Goal: Information Seeking & Learning: Learn about a topic

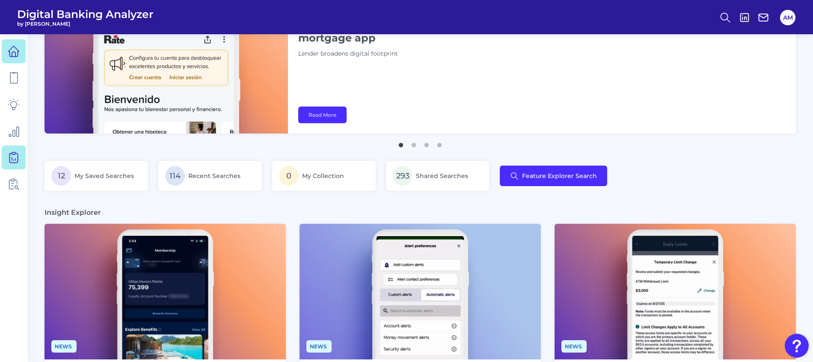
scroll to position [64, 0]
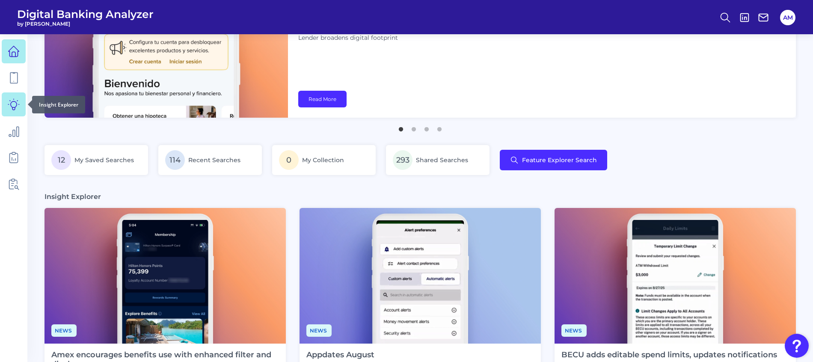
click at [11, 99] on icon at bounding box center [14, 104] width 12 height 12
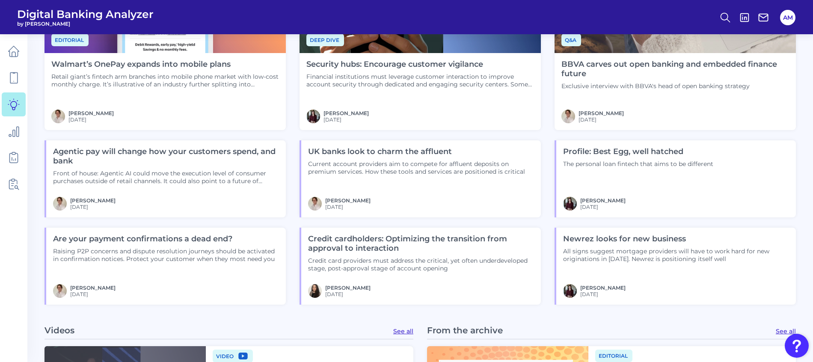
scroll to position [770, 0]
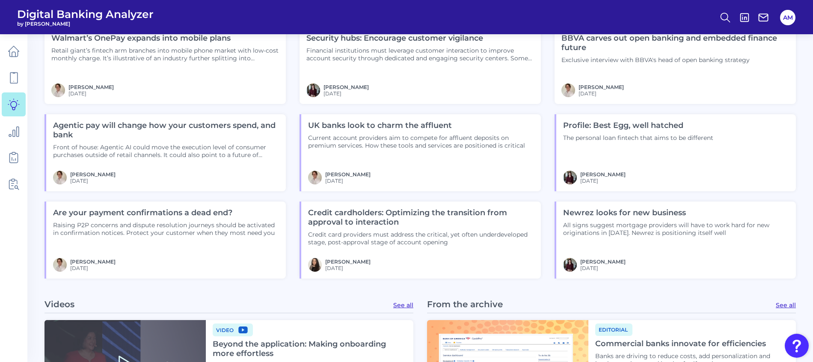
click at [311, 258] on img at bounding box center [315, 265] width 14 height 14
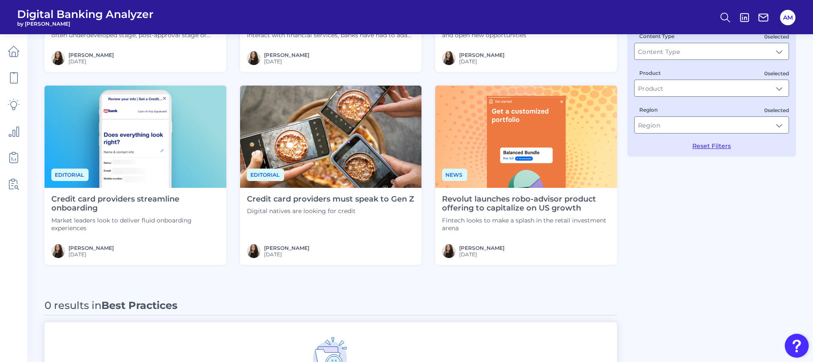
scroll to position [128, 0]
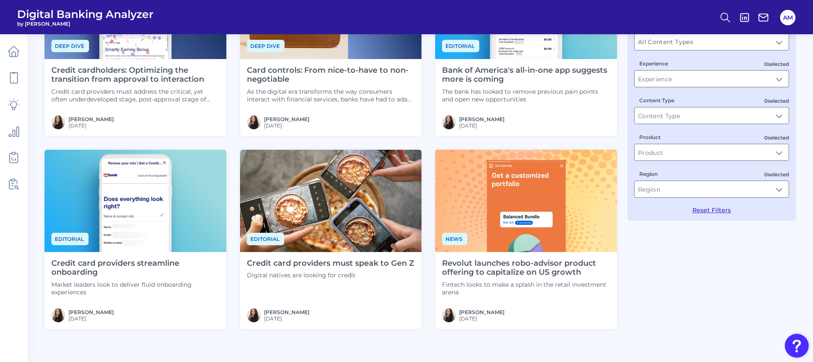
click at [335, 261] on h4 "Credit card providers must speak to Gen Z" at bounding box center [330, 263] width 167 height 9
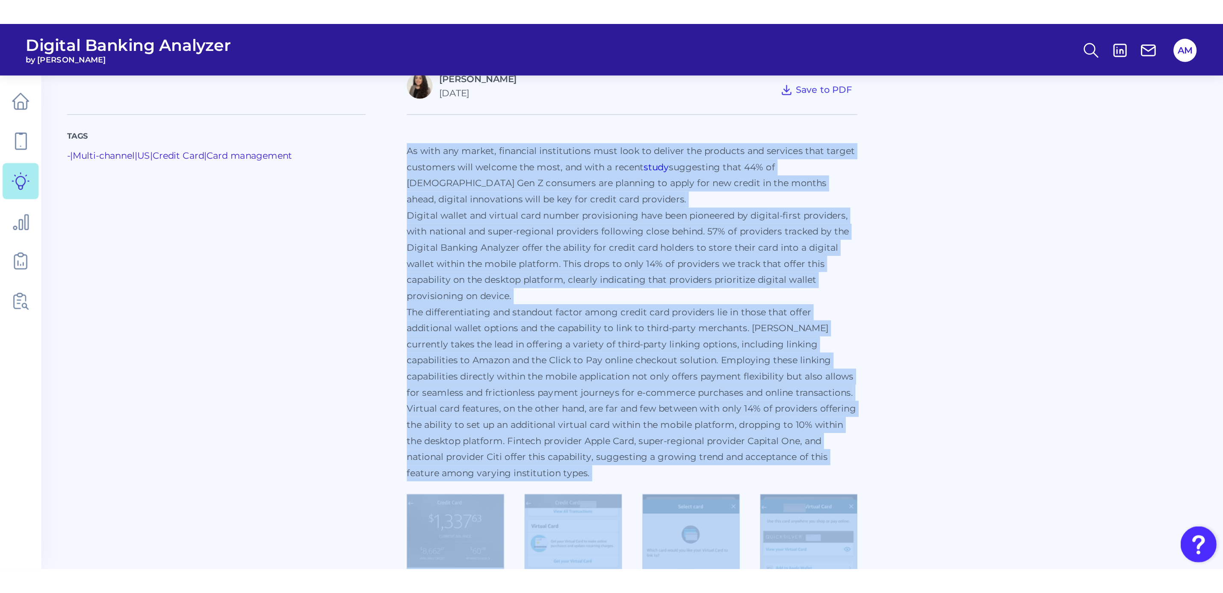
scroll to position [192, 0]
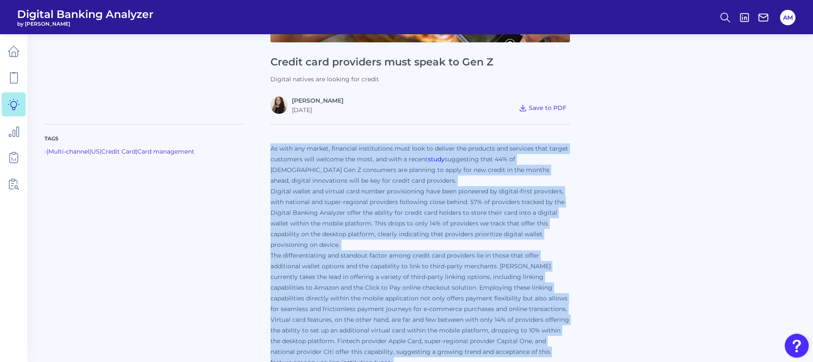
drag, startPoint x: 446, startPoint y: 273, endPoint x: 261, endPoint y: 152, distance: 221.5
click at [261, 152] on div "Tags - | Multi-channel | US | Credit Card | Card management As with any market,…" at bounding box center [419, 360] width 751 height 492
drag, startPoint x: 261, startPoint y: 152, endPoint x: 283, endPoint y: 170, distance: 28.9
copy div "As with any market, financial institutions must look to deliver the products an…"
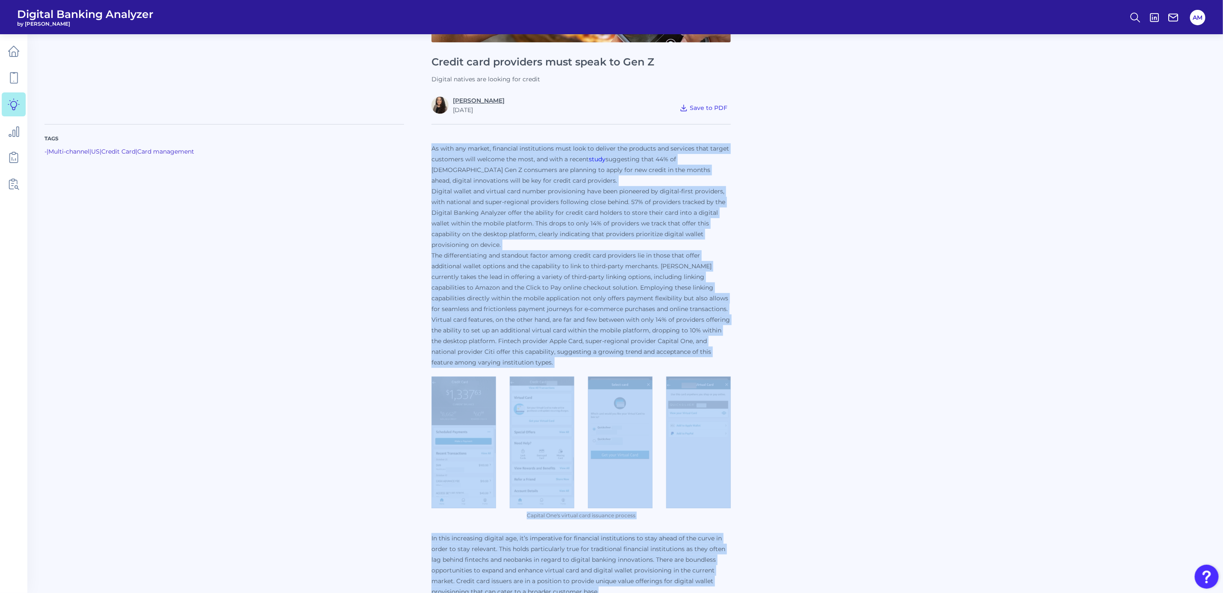
click at [468, 99] on link "[PERSON_NAME]" at bounding box center [479, 101] width 52 height 8
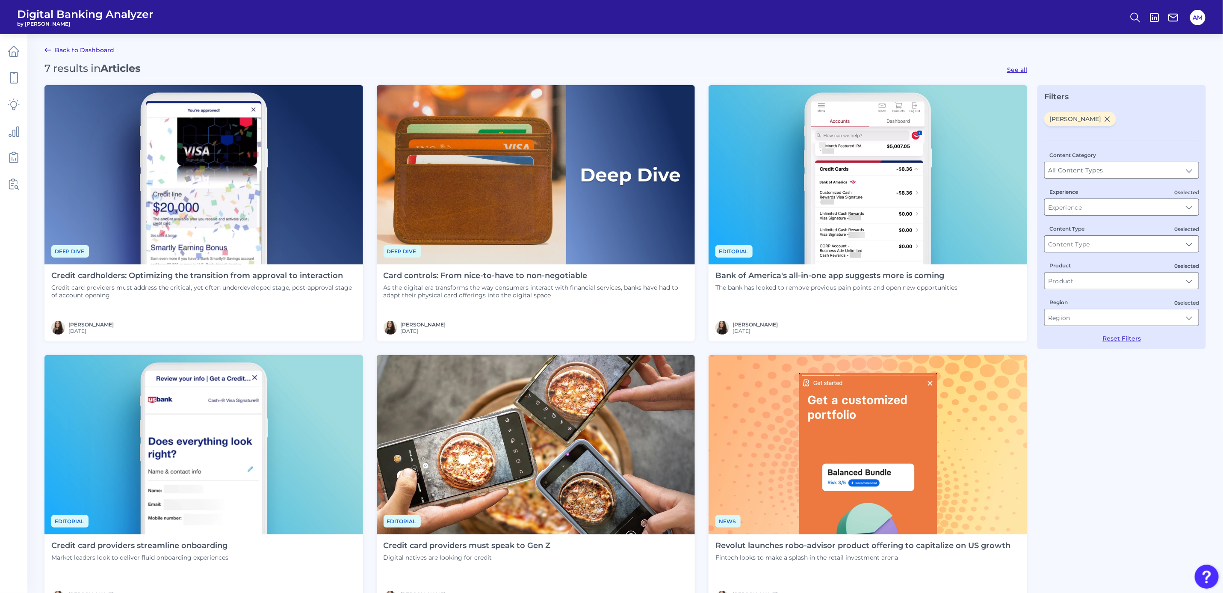
click at [500, 274] on h4 "Card controls: From nice-to-have to non-negotiable" at bounding box center [536, 275] width 305 height 9
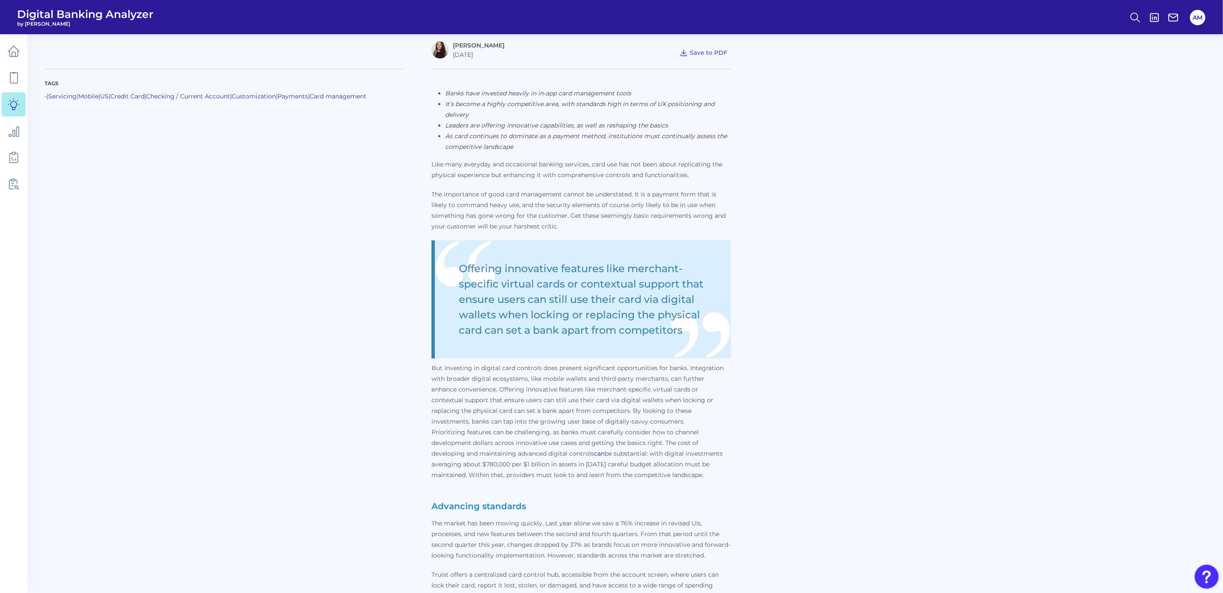
scroll to position [257, 0]
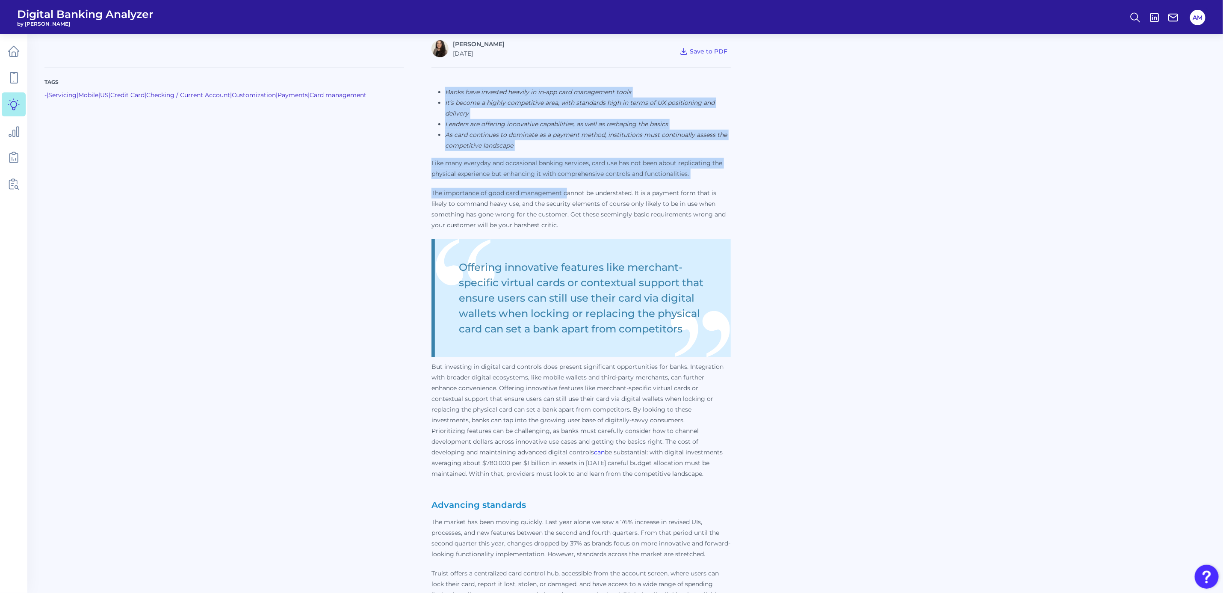
drag, startPoint x: 429, startPoint y: 162, endPoint x: 568, endPoint y: 188, distance: 141.0
drag, startPoint x: 568, startPoint y: 188, endPoint x: 558, endPoint y: 190, distance: 9.8
click at [559, 190] on p "The importance of good card management cannot be understated. It is a payment f…" at bounding box center [581, 209] width 299 height 43
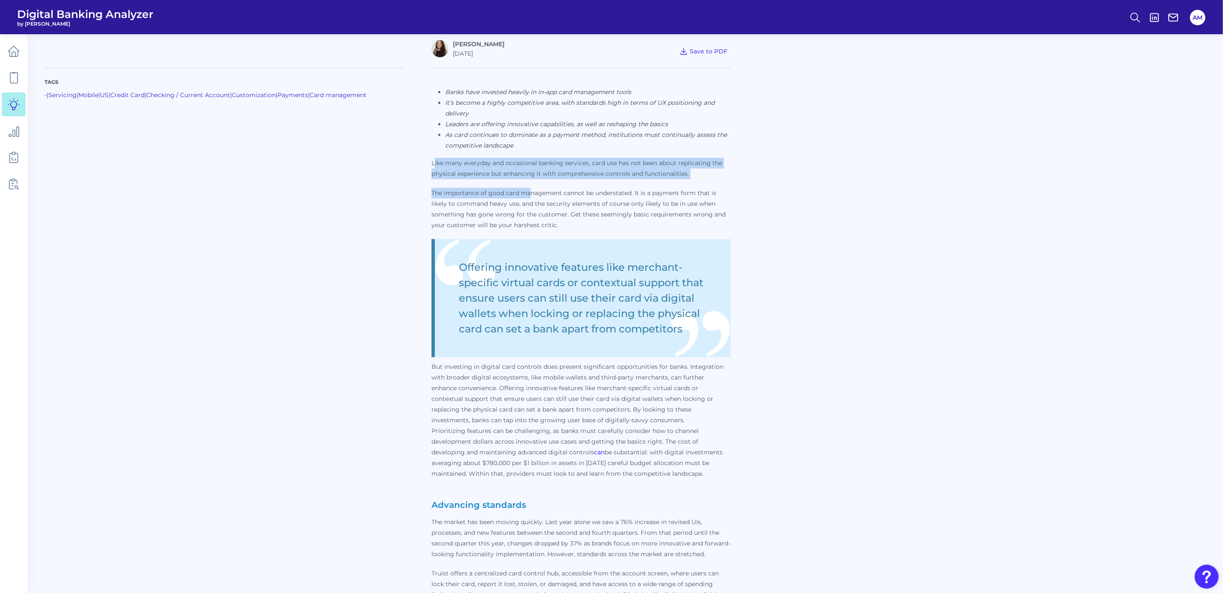
drag, startPoint x: 434, startPoint y: 161, endPoint x: 531, endPoint y: 184, distance: 99.8
click at [531, 184] on p "Banks have invested heavily in in-app card management tools It’s become a highl…" at bounding box center [581, 432] width 299 height 691
drag, startPoint x: 531, startPoint y: 184, endPoint x: 462, endPoint y: 170, distance: 70.7
click at [492, 180] on p "Banks have invested heavily in in-app card management tools It’s become a highl…" at bounding box center [581, 432] width 299 height 691
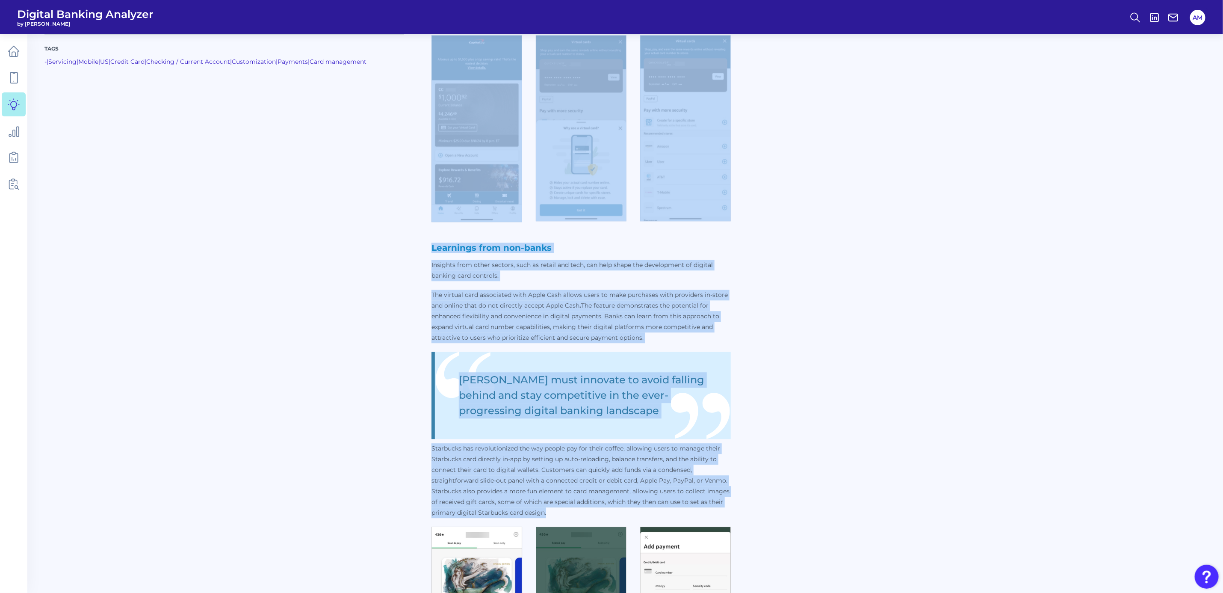
scroll to position [1604, 0]
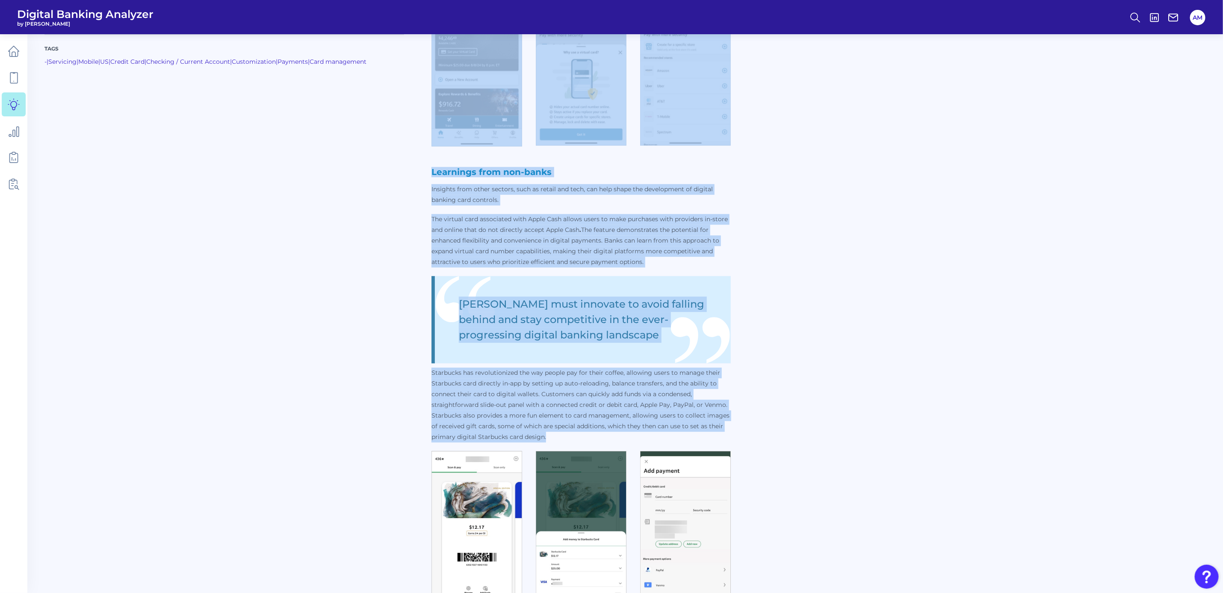
drag, startPoint x: 432, startPoint y: 161, endPoint x: 734, endPoint y: 425, distance: 401.0
copy div "Lore ipsu dolorsit ame consectetu adipisc elitsedd, eius tem inc utl etdo magna…"
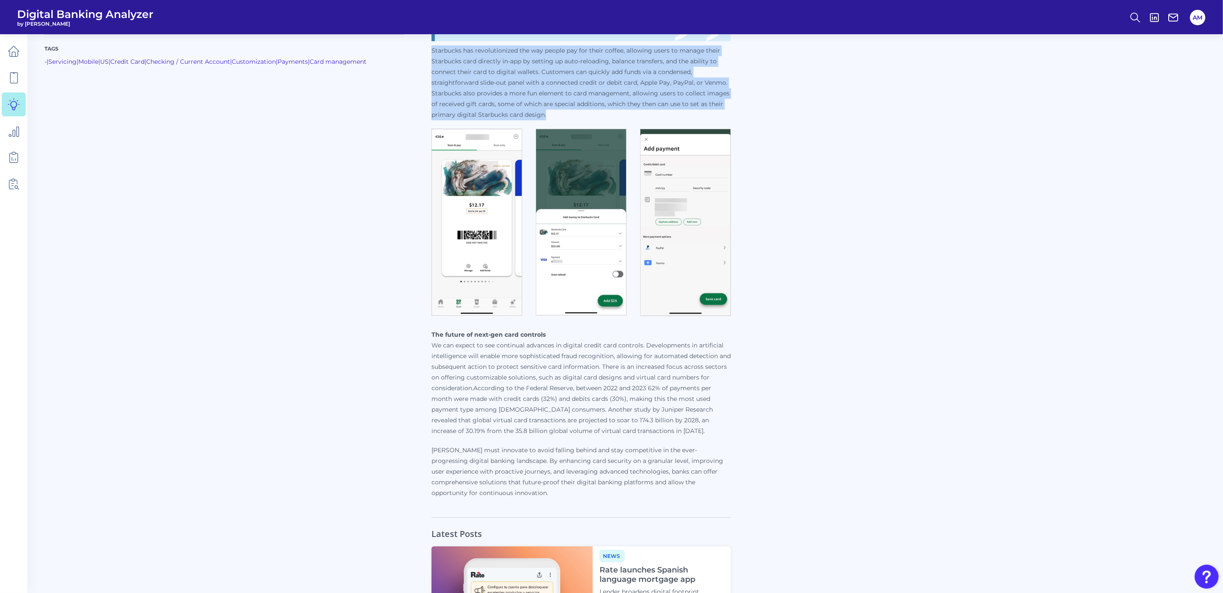
scroll to position [1989, 0]
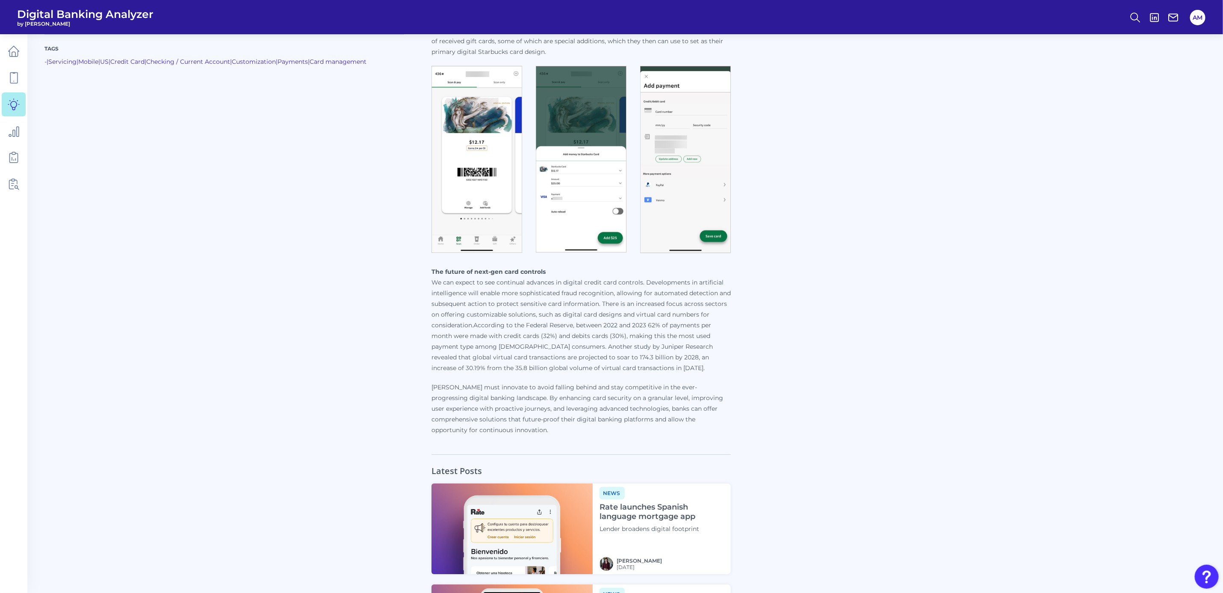
click at [538, 361] on p "[PERSON_NAME] must innovate to avoid falling behind and stay competitive in the…" at bounding box center [581, 408] width 299 height 53
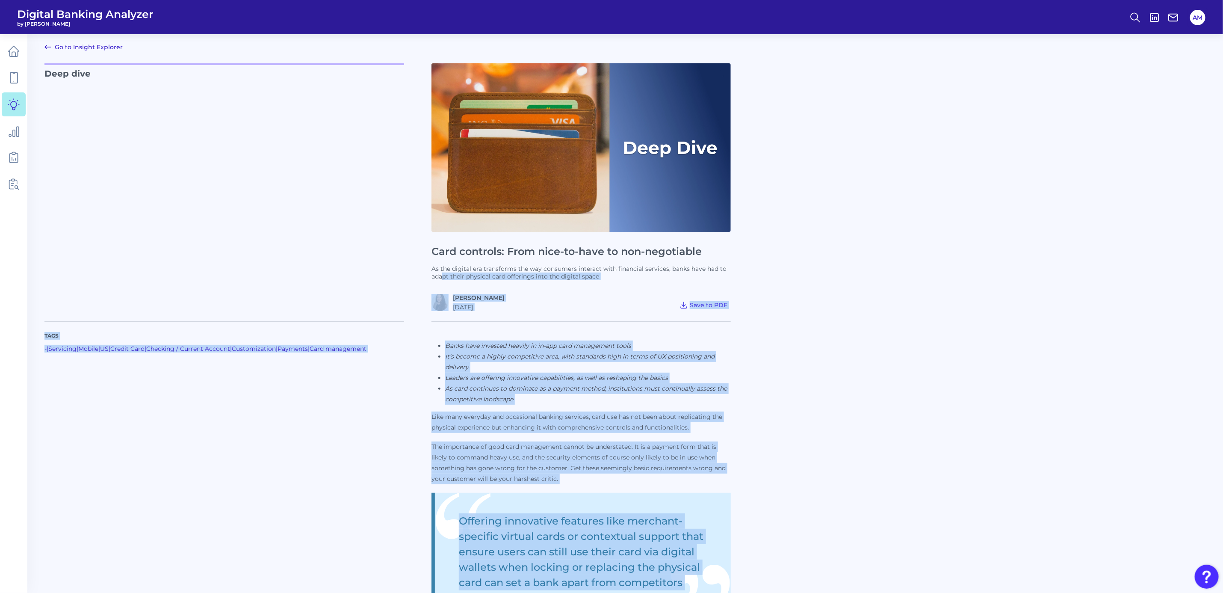
scroll to position [0, 0]
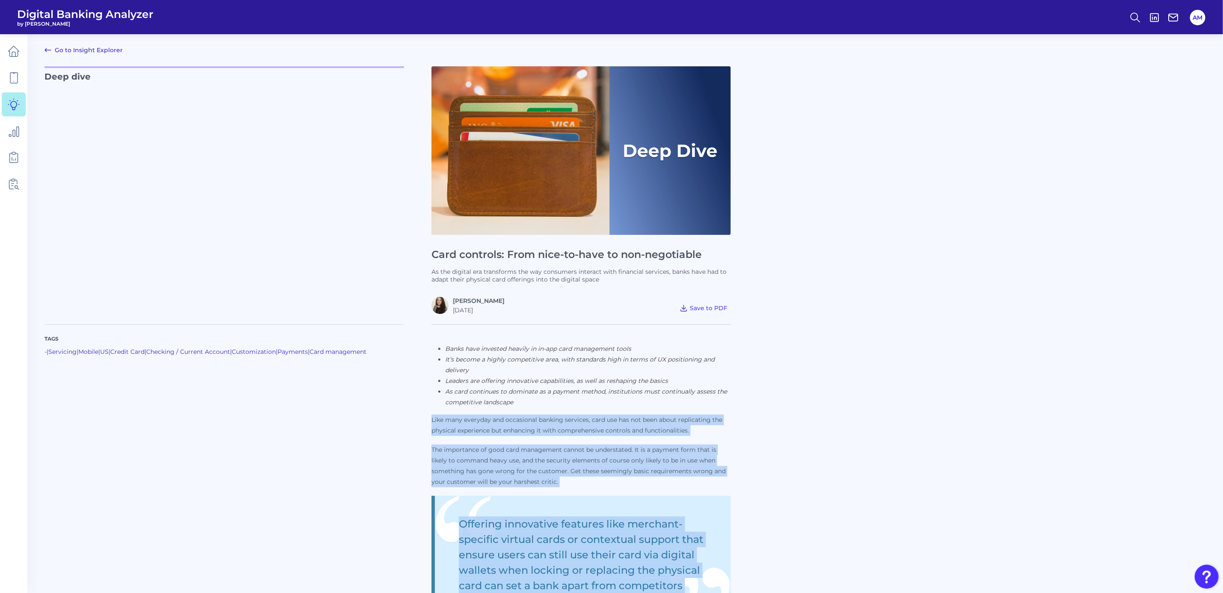
drag, startPoint x: 503, startPoint y: 423, endPoint x: 433, endPoint y: 412, distance: 70.9
copy div "Lore ipsu dolorsit ame consectetu adipisc elitsedd, eius tem inc utl etdo magna…"
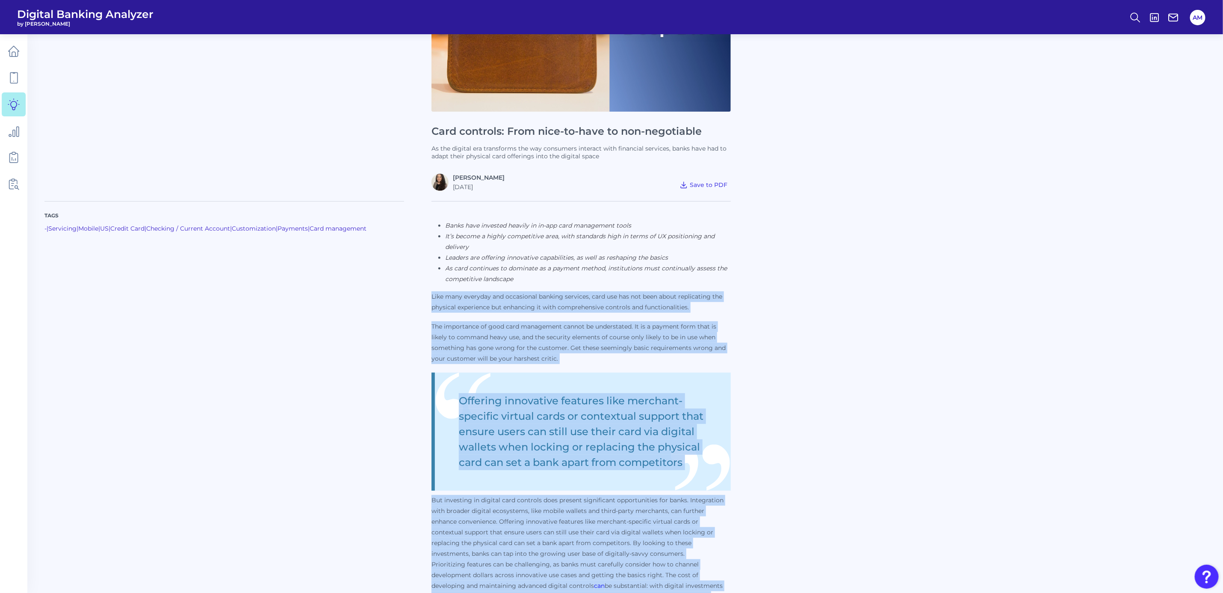
scroll to position [192, 0]
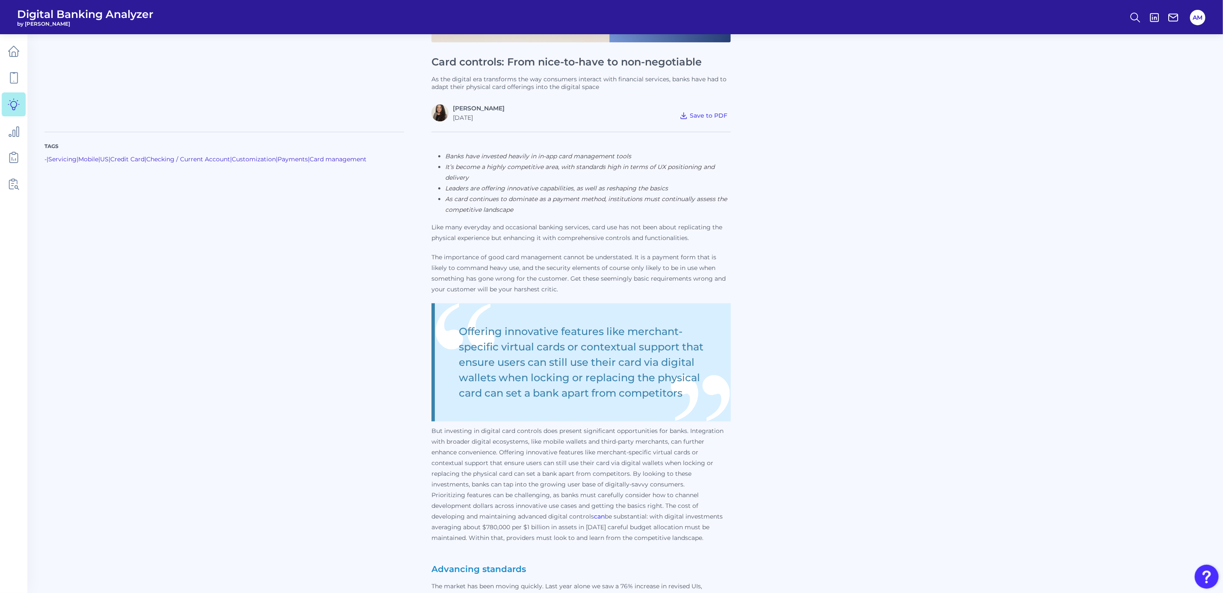
click at [652, 272] on p "The importance of good card management cannot be understated. It is a payment f…" at bounding box center [581, 273] width 299 height 43
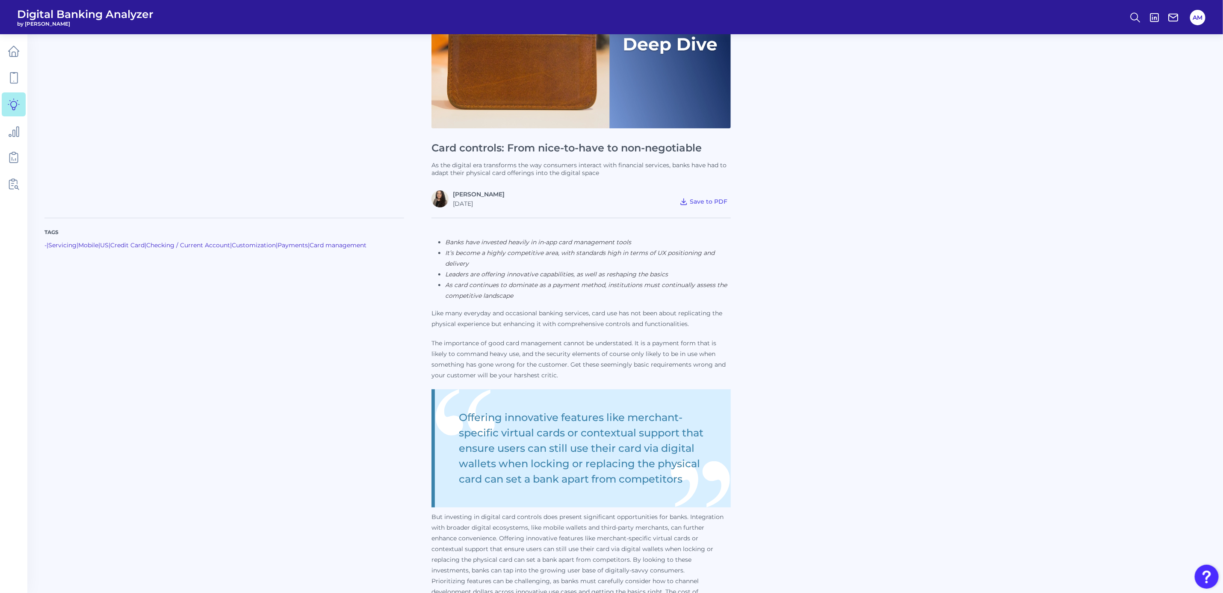
scroll to position [0, 0]
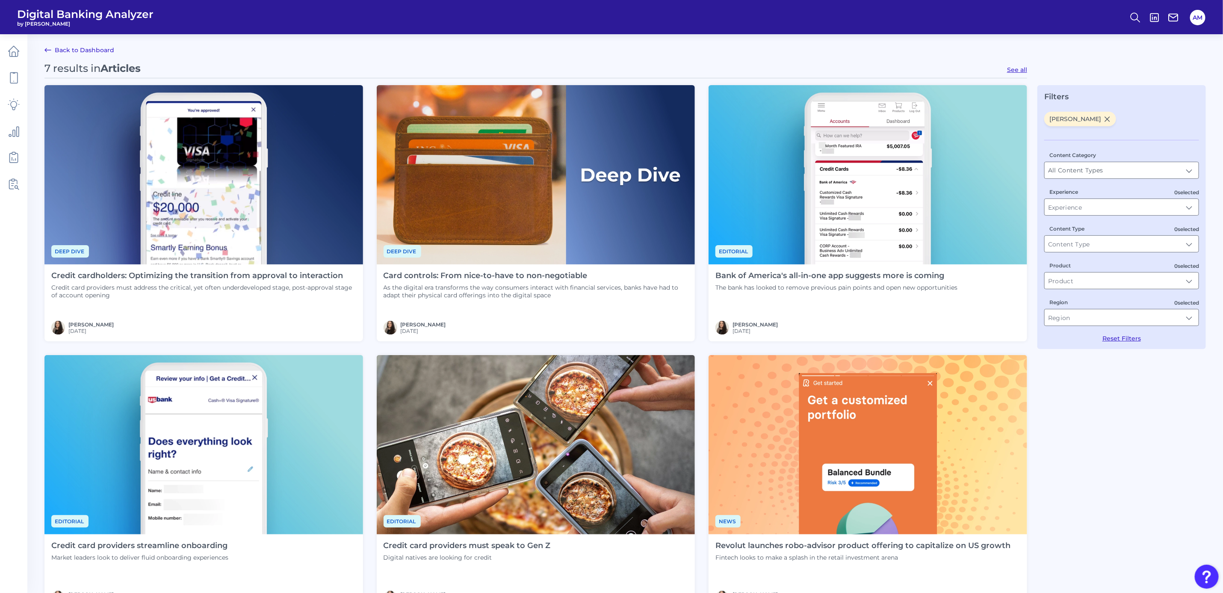
click at [215, 272] on h4 "Credit cardholders: Optimizing the transition from approval to interaction" at bounding box center [203, 275] width 305 height 9
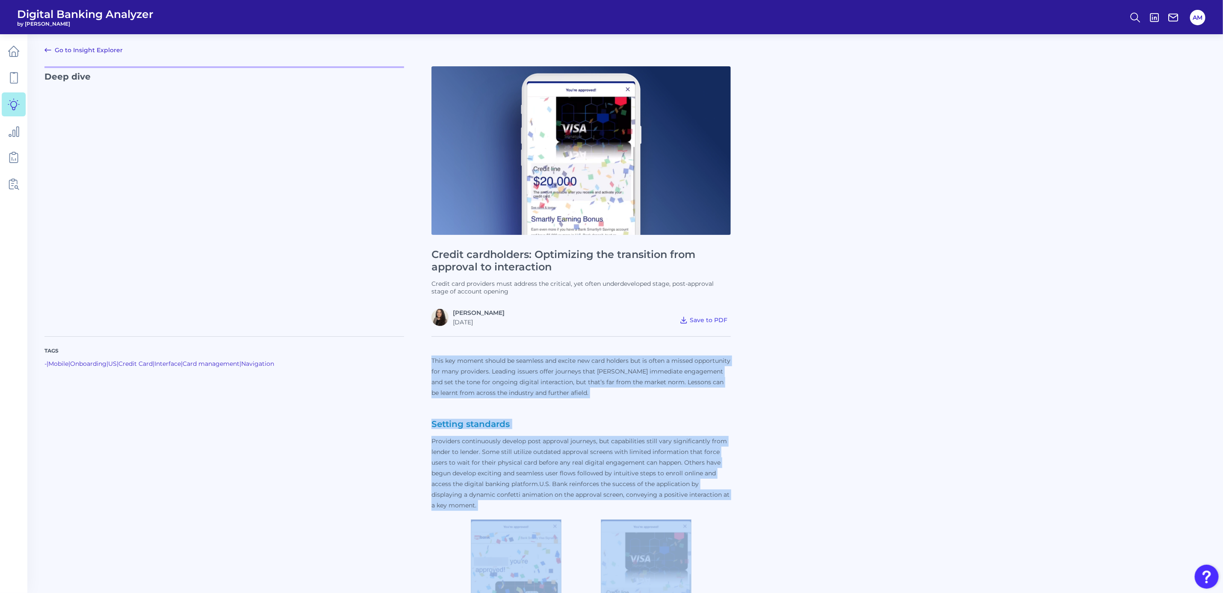
drag, startPoint x: 547, startPoint y: 428, endPoint x: 431, endPoint y: 357, distance: 135.9
drag, startPoint x: 431, startPoint y: 357, endPoint x: 483, endPoint y: 366, distance: 52.5
copy div "Lore ips dolors ametco ad elitsedd eiu tempor inc utla etdolor mag al enima m v…"
click at [14, 51] on icon at bounding box center [14, 51] width 12 height 12
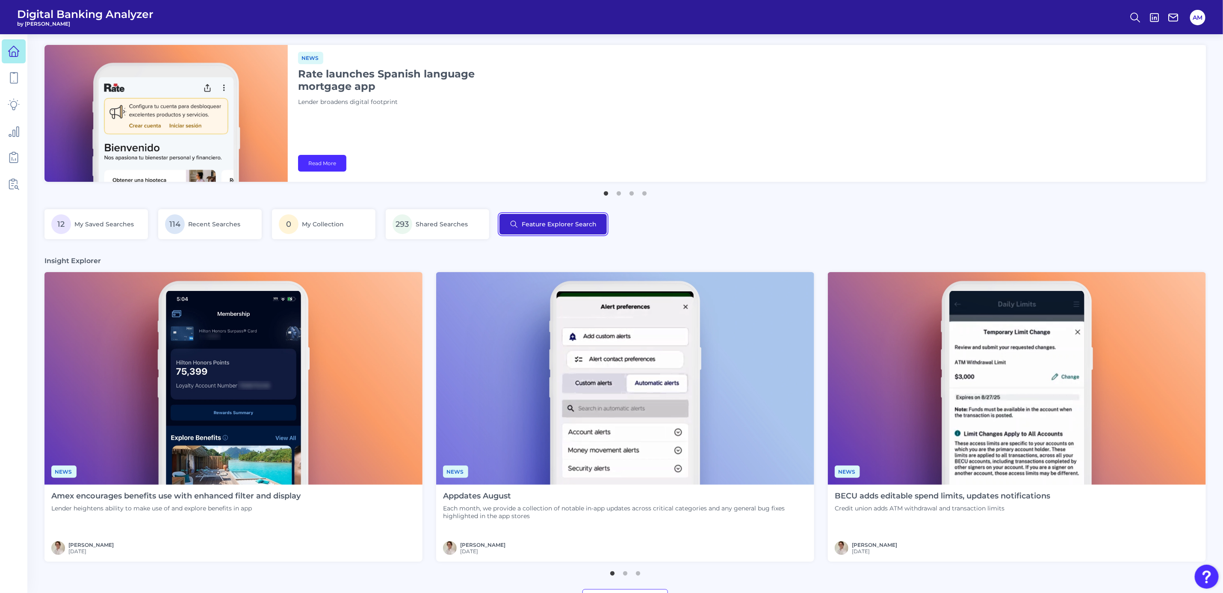
click at [532, 222] on button "Feature Explorer Search" at bounding box center [553, 224] width 107 height 21
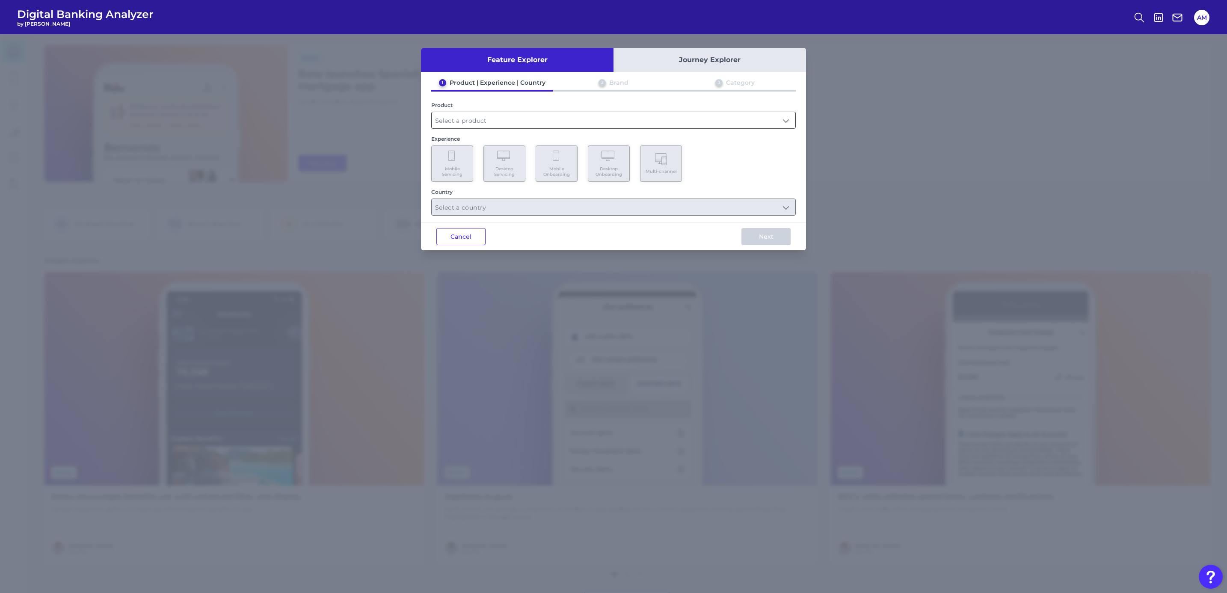
click at [530, 118] on input "text" at bounding box center [614, 120] width 364 height 16
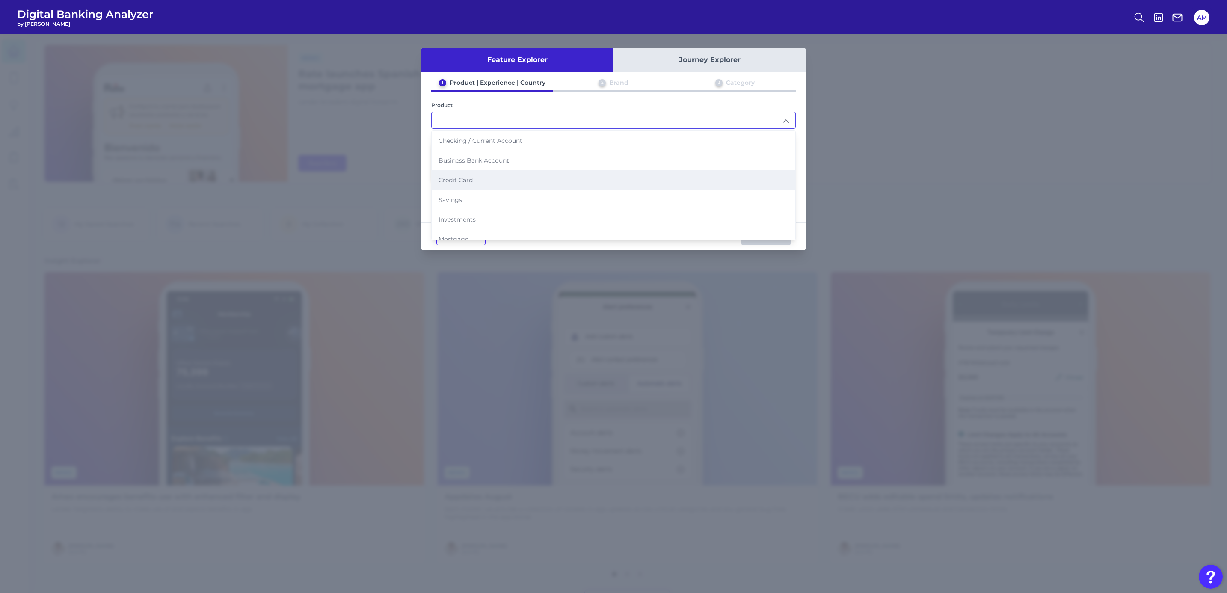
click at [470, 178] on span "Credit Card" at bounding box center [455, 180] width 34 height 8
type input "Credit Card"
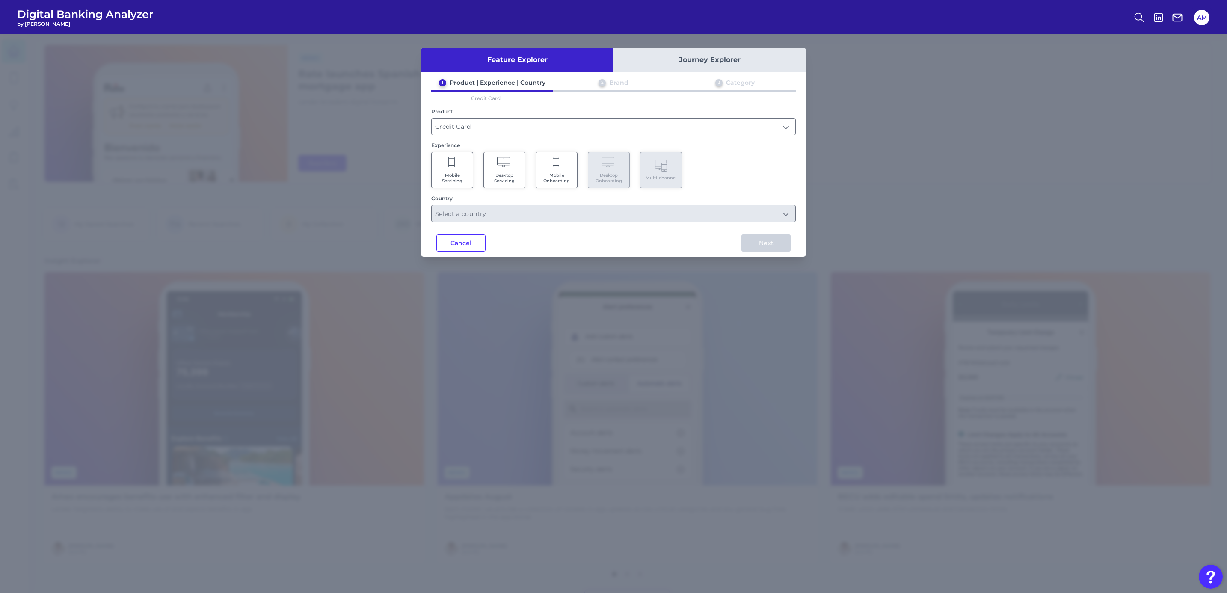
click at [452, 180] on span "Mobile Servicing" at bounding box center [452, 177] width 33 height 11
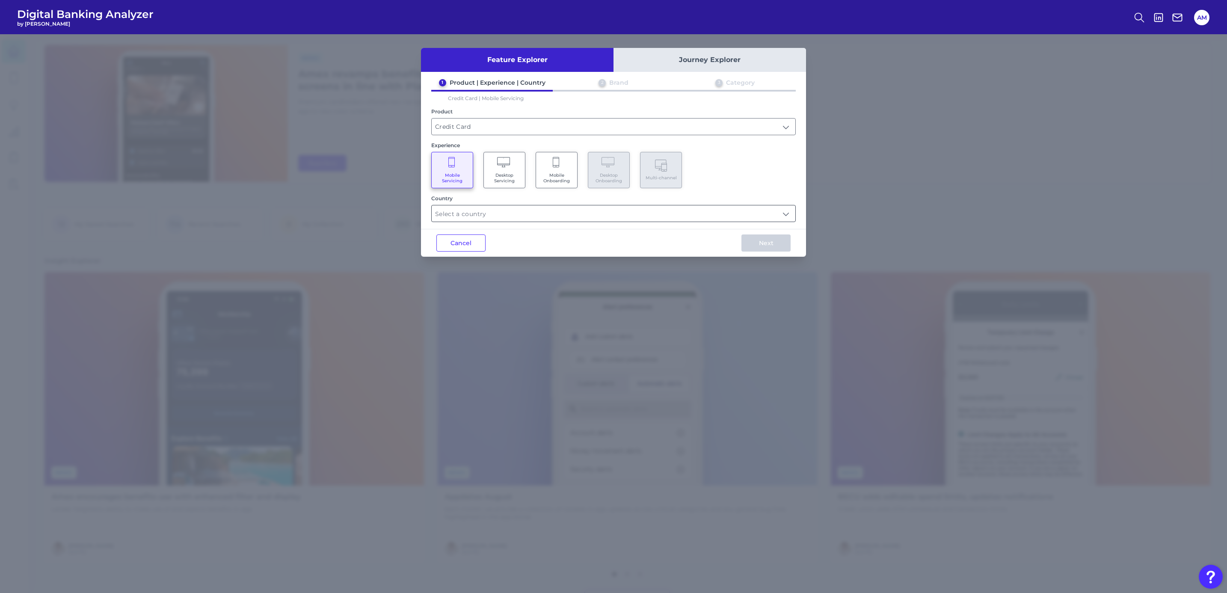
click at [509, 209] on input "text" at bounding box center [614, 213] width 364 height 16
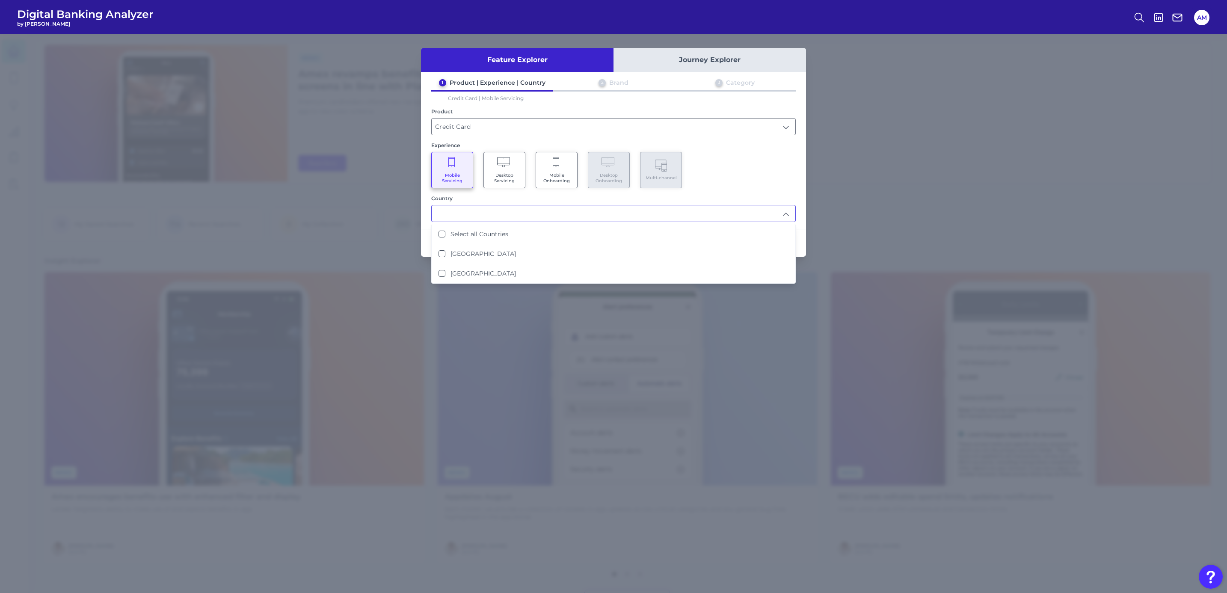
click at [494, 165] on Servicing "Desktop Servicing" at bounding box center [504, 170] width 42 height 36
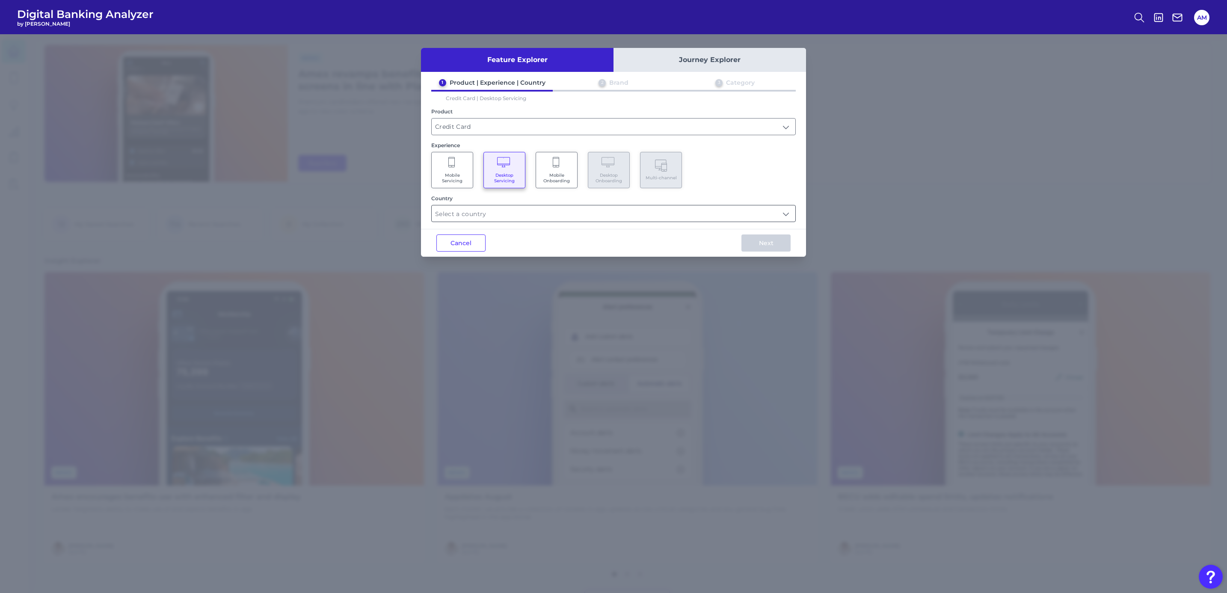
click at [497, 216] on input "text" at bounding box center [614, 213] width 364 height 16
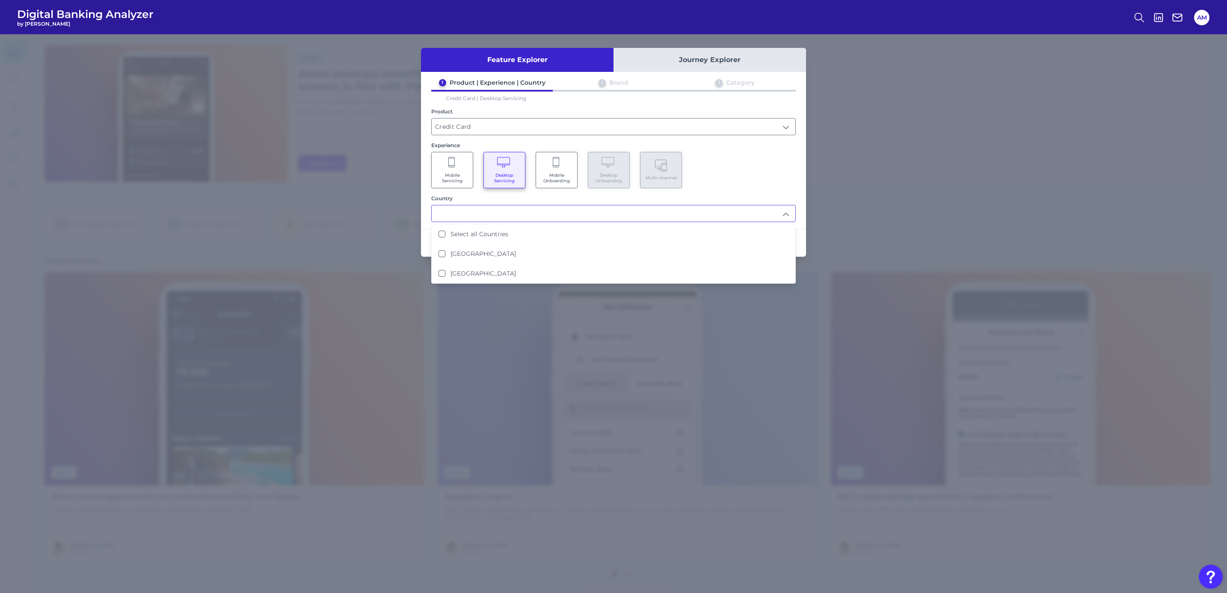
click at [703, 152] on div "Mobile Servicing Desktop Servicing Mobile Onboarding Desktop Onboarding Multi-c…" at bounding box center [613, 170] width 364 height 36
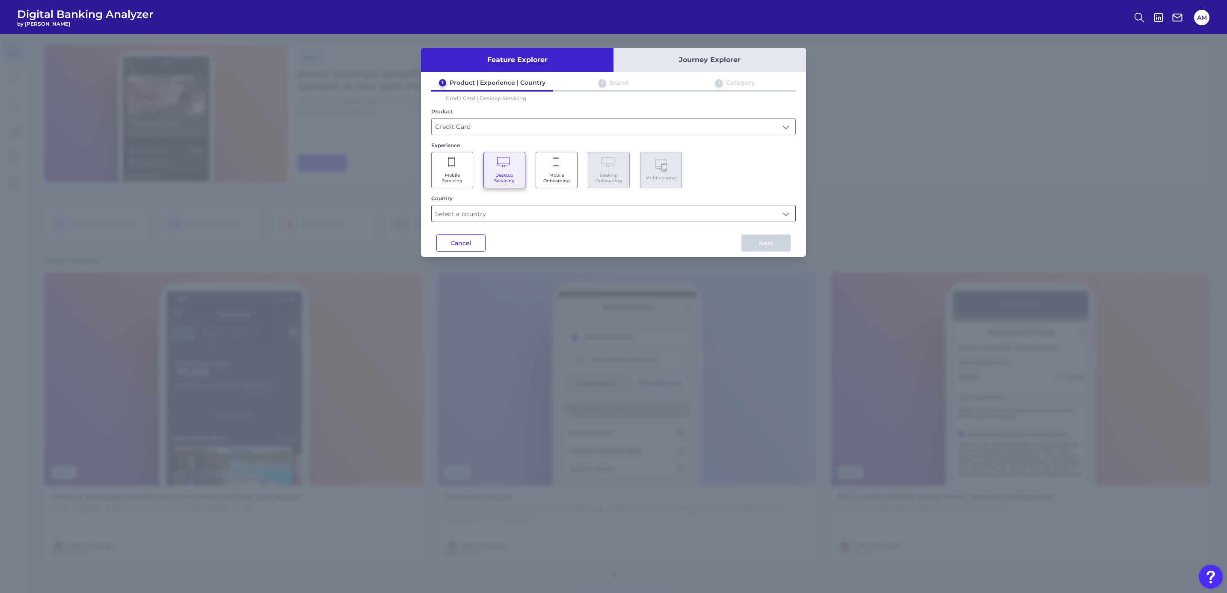
drag, startPoint x: 850, startPoint y: 180, endPoint x: 524, endPoint y: 211, distance: 327.4
click at [816, 180] on div "Feature Explorer Journey Explorer 1 Product | Experience | Country 2 Brand 3 Ca…" at bounding box center [613, 313] width 1227 height 559
click at [448, 237] on button "Cancel" at bounding box center [460, 242] width 49 height 17
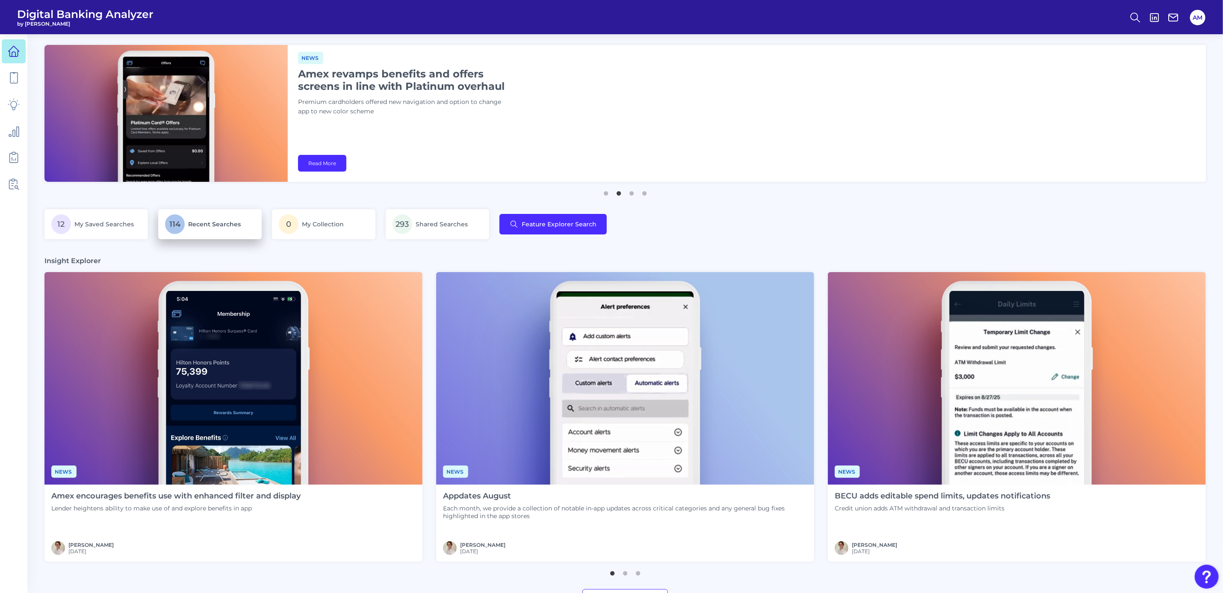
click at [221, 230] on p "114 Recent Searches" at bounding box center [210, 224] width 90 height 20
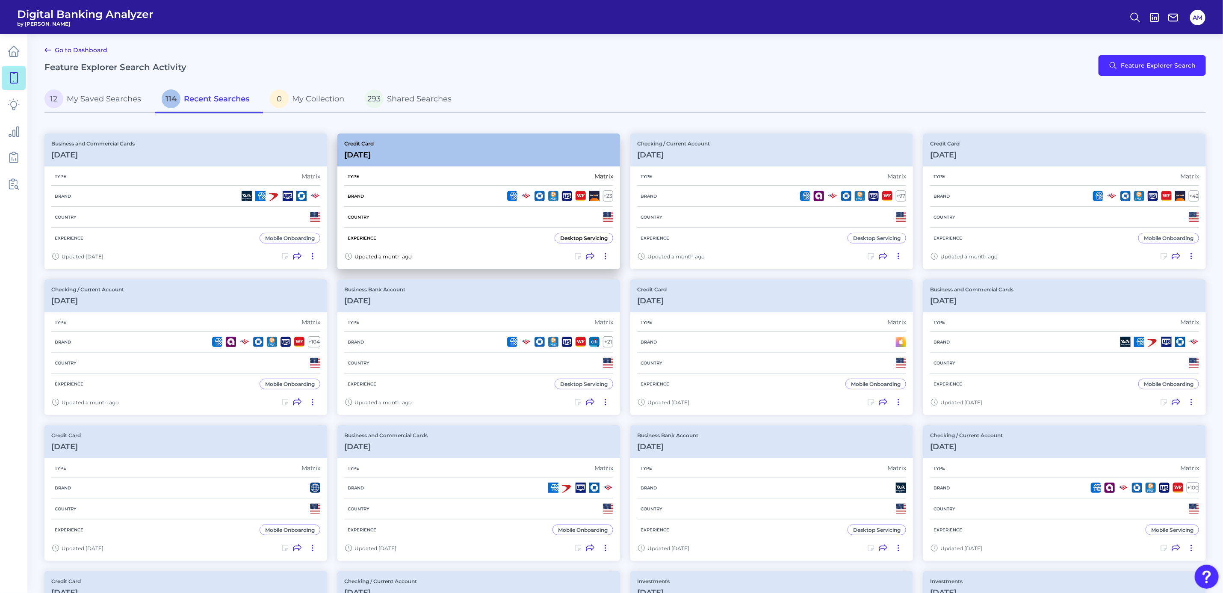
click at [494, 170] on div "Type Matrix" at bounding box center [478, 176] width 269 height 18
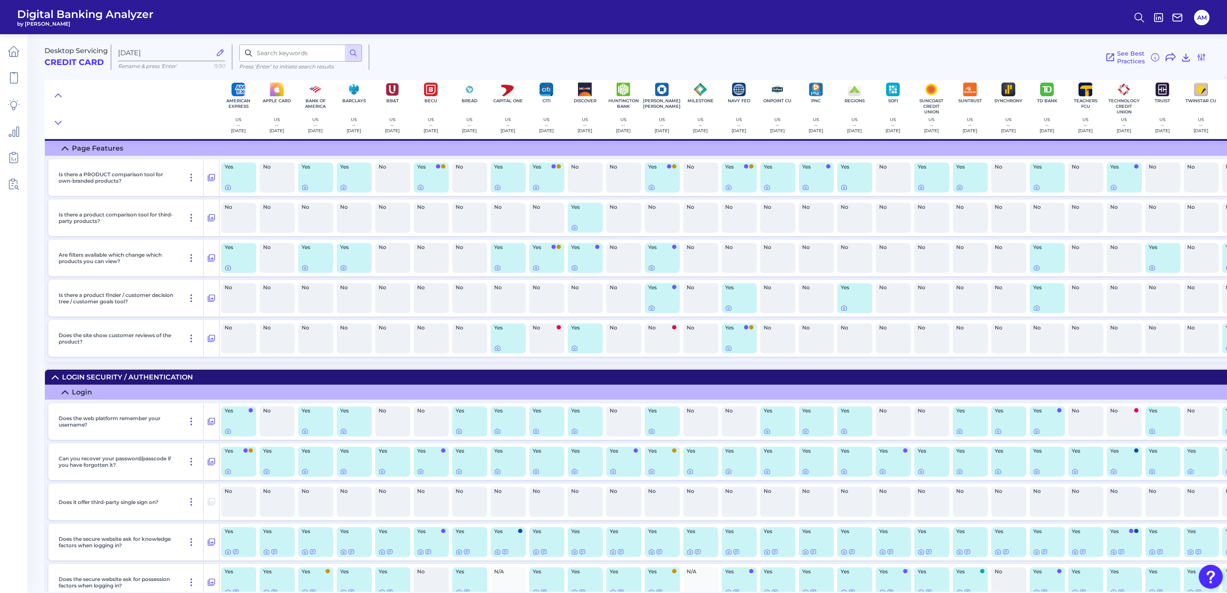
scroll to position [4883, 0]
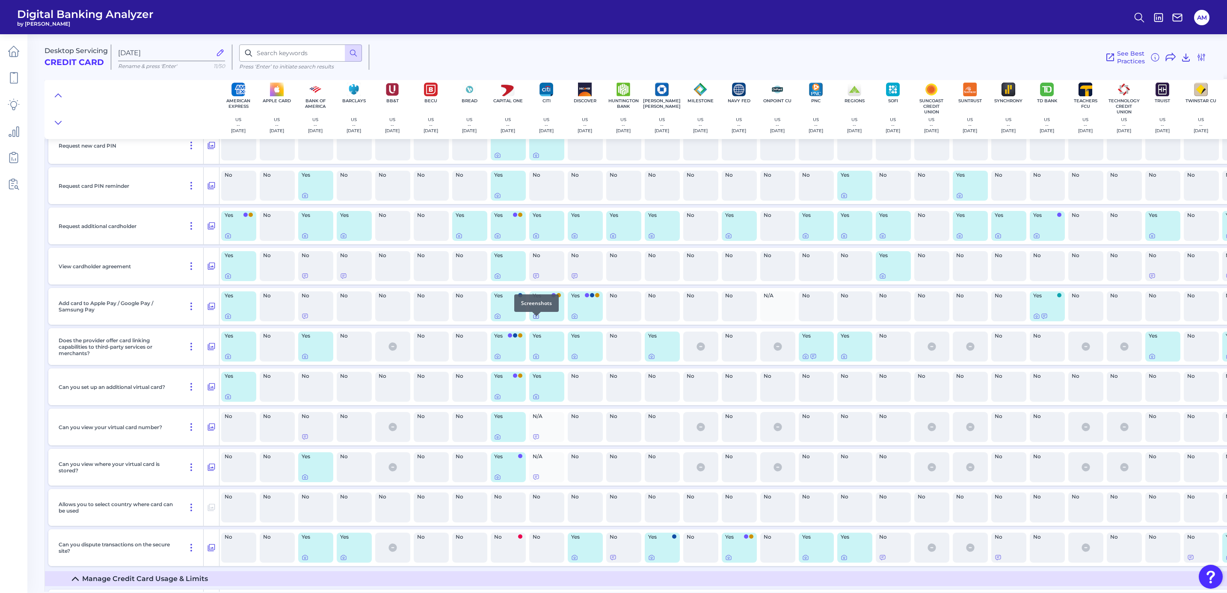
click at [536, 320] on icon at bounding box center [536, 316] width 7 height 7
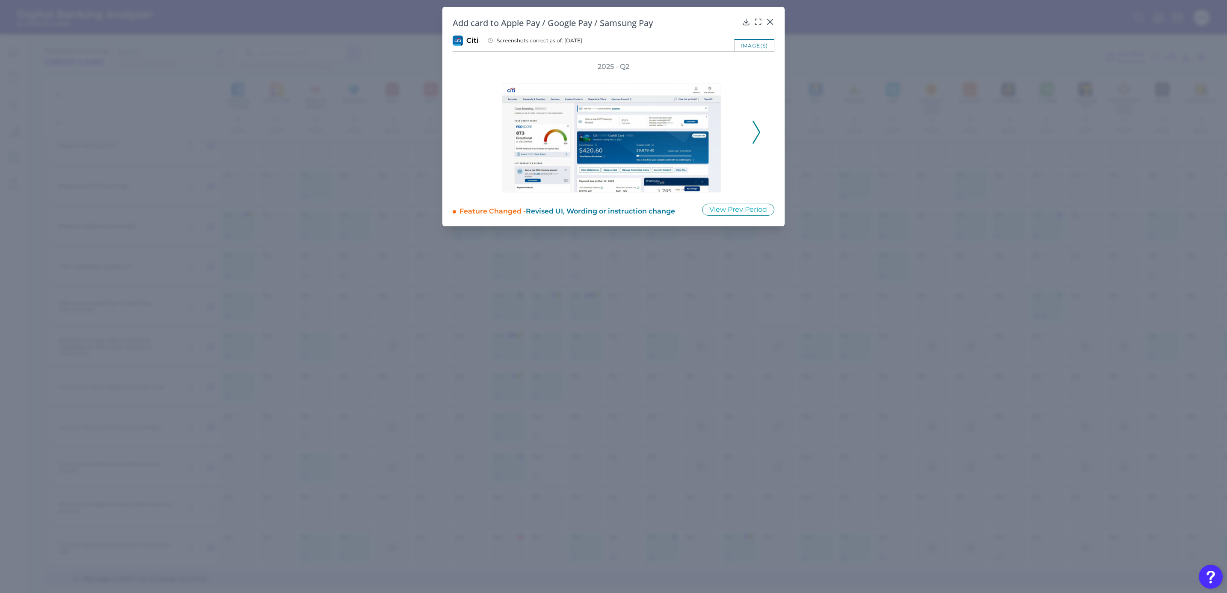
click at [760, 133] on button at bounding box center [756, 132] width 9 height 23
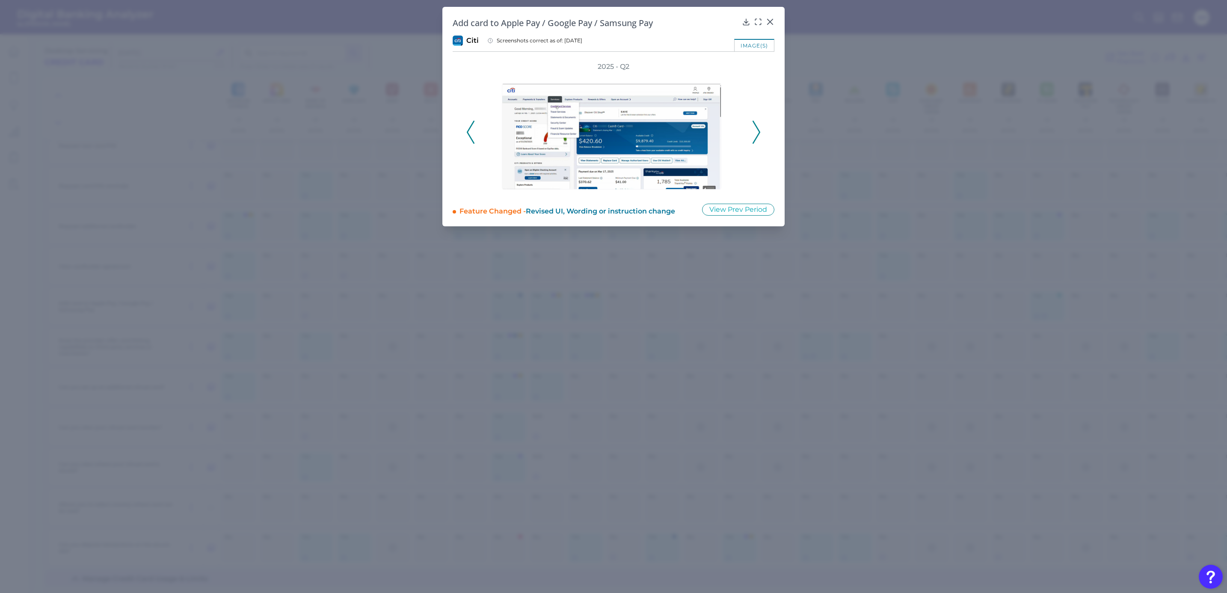
click at [760, 133] on button at bounding box center [756, 132] width 9 height 23
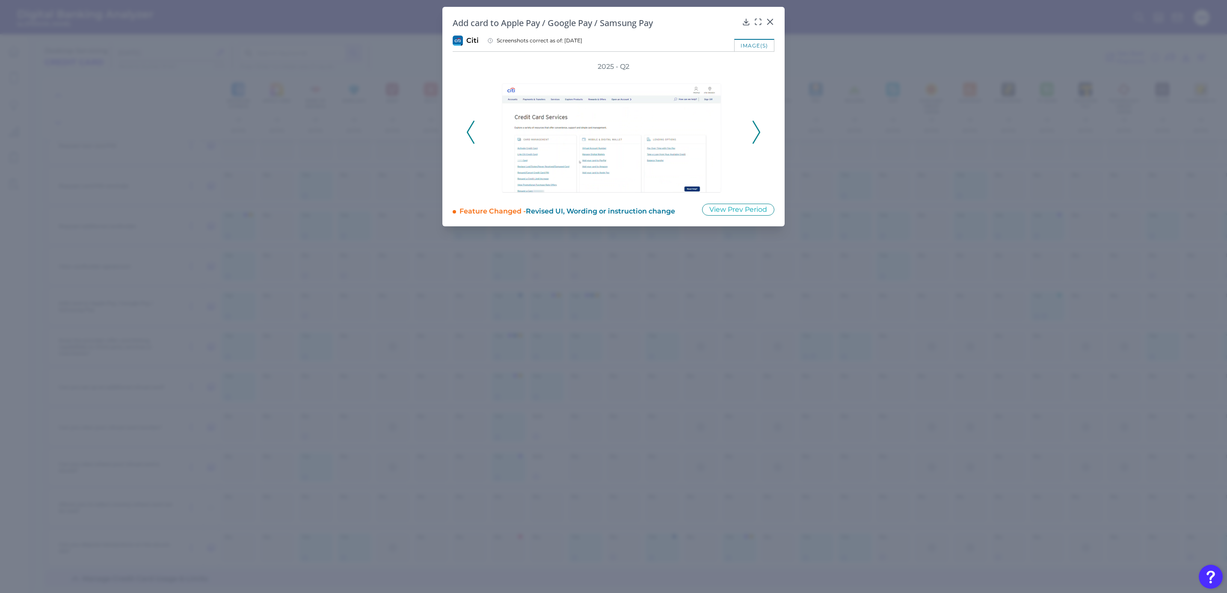
click at [760, 133] on button at bounding box center [756, 132] width 9 height 23
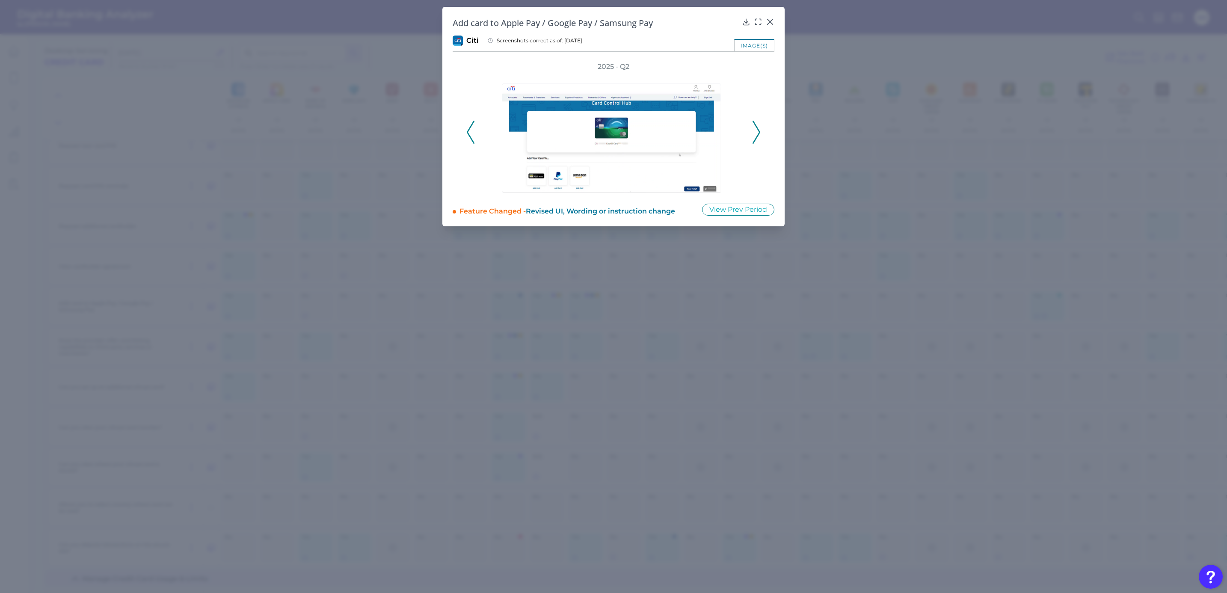
click at [760, 133] on button at bounding box center [756, 132] width 9 height 23
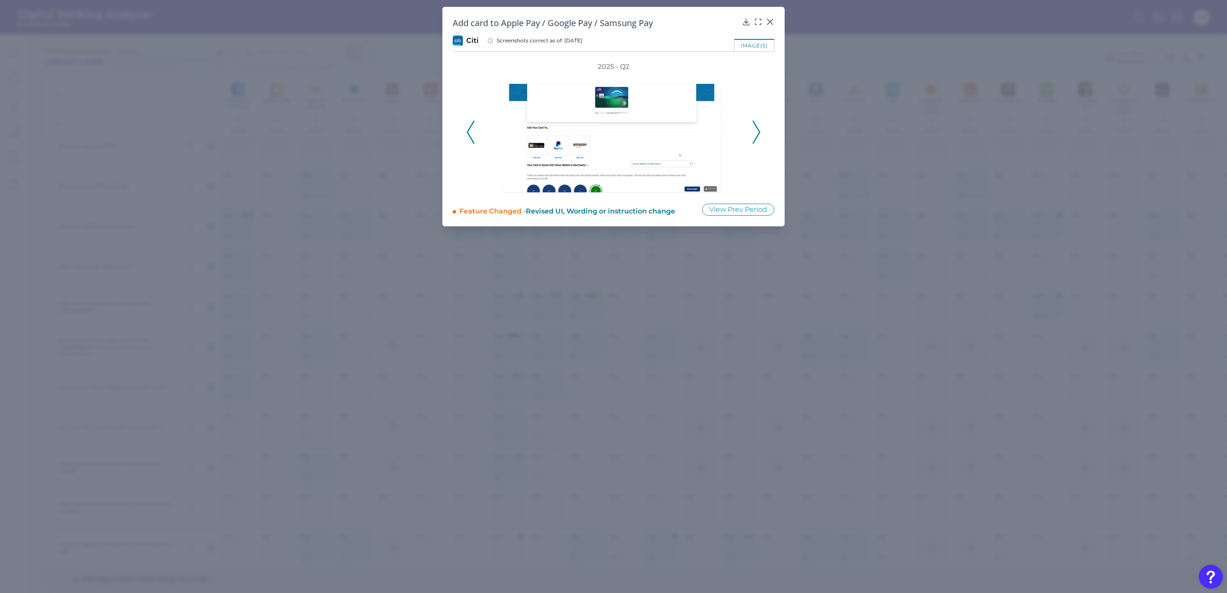
click at [760, 133] on button at bounding box center [756, 132] width 9 height 23
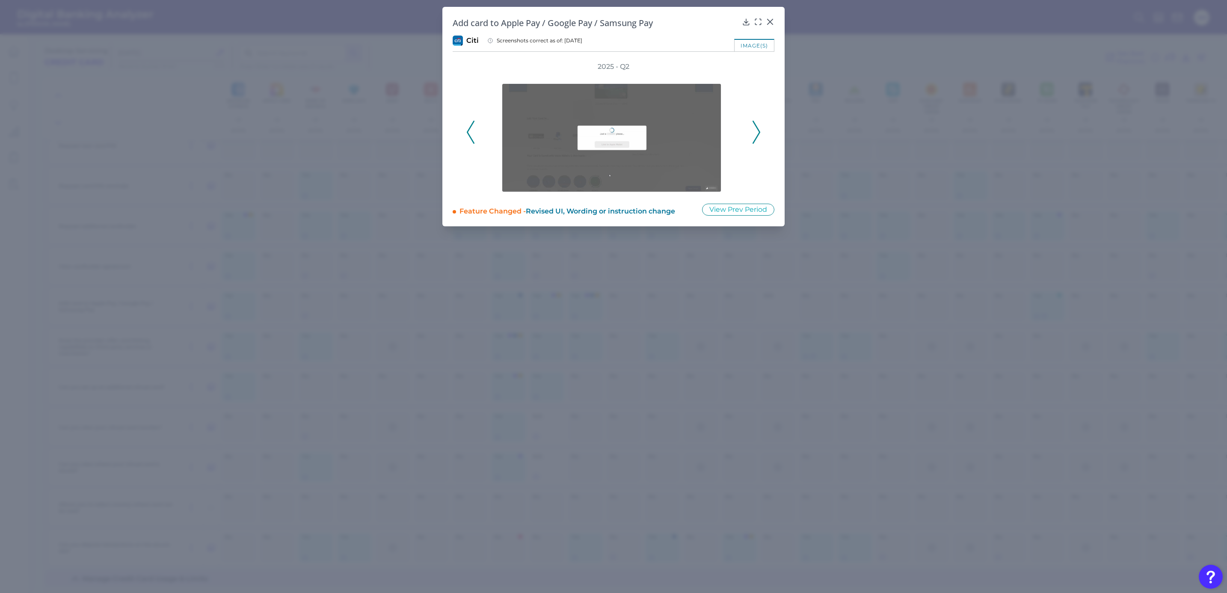
click at [760, 133] on button at bounding box center [756, 132] width 9 height 23
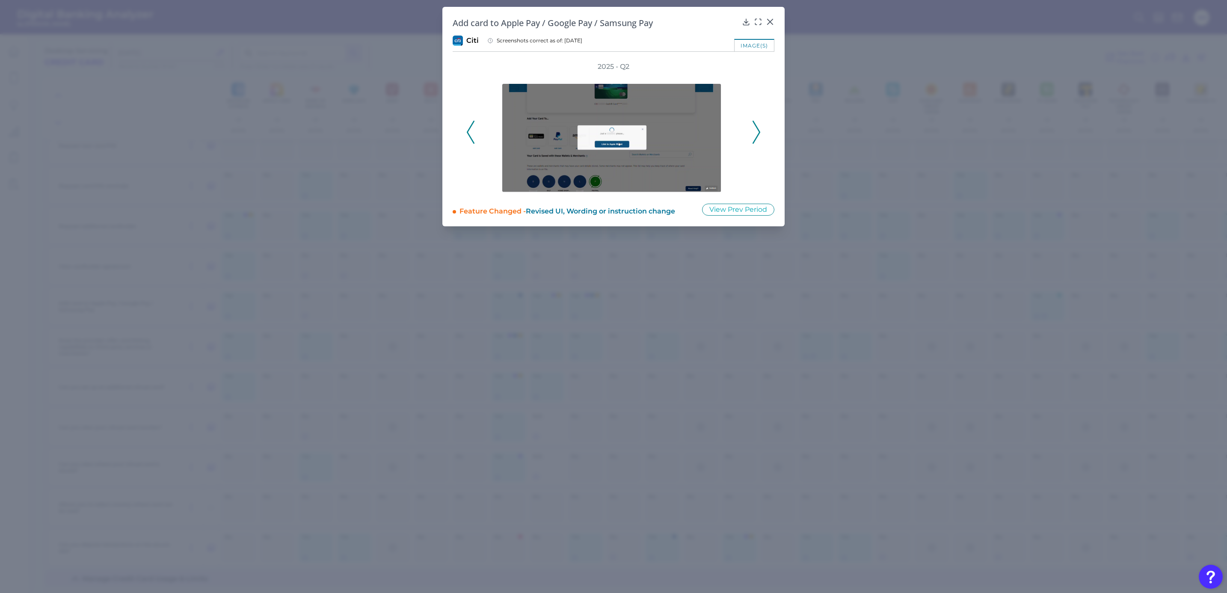
click at [760, 133] on button at bounding box center [756, 132] width 9 height 23
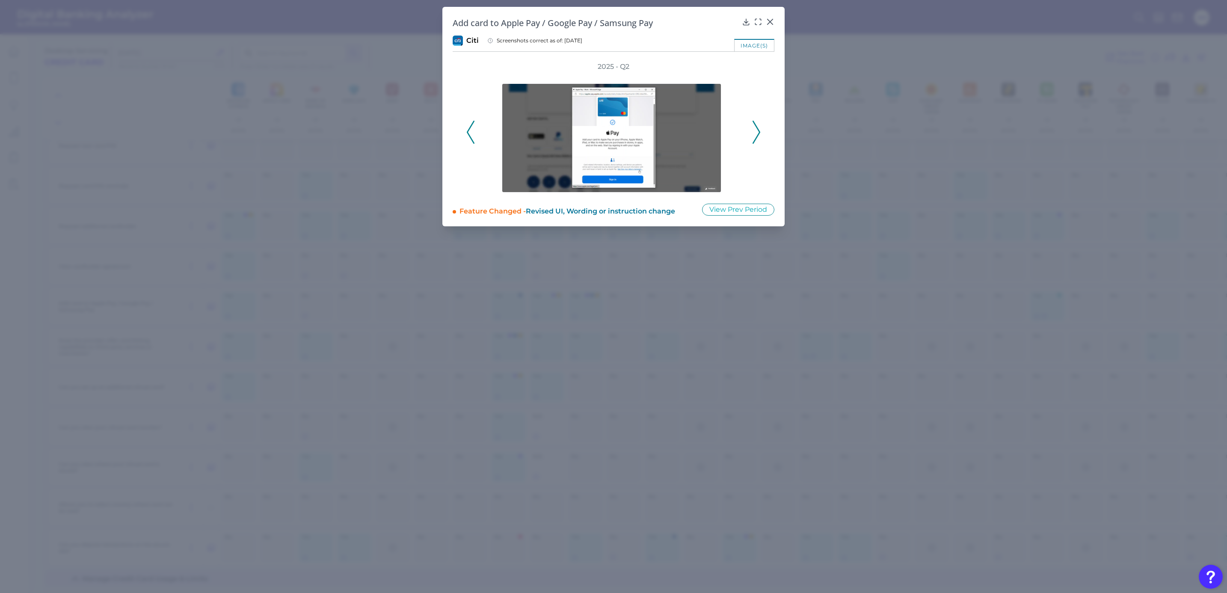
click at [755, 132] on icon at bounding box center [756, 132] width 8 height 23
click at [755, 131] on div "2025 - Q2" at bounding box center [613, 127] width 294 height 131
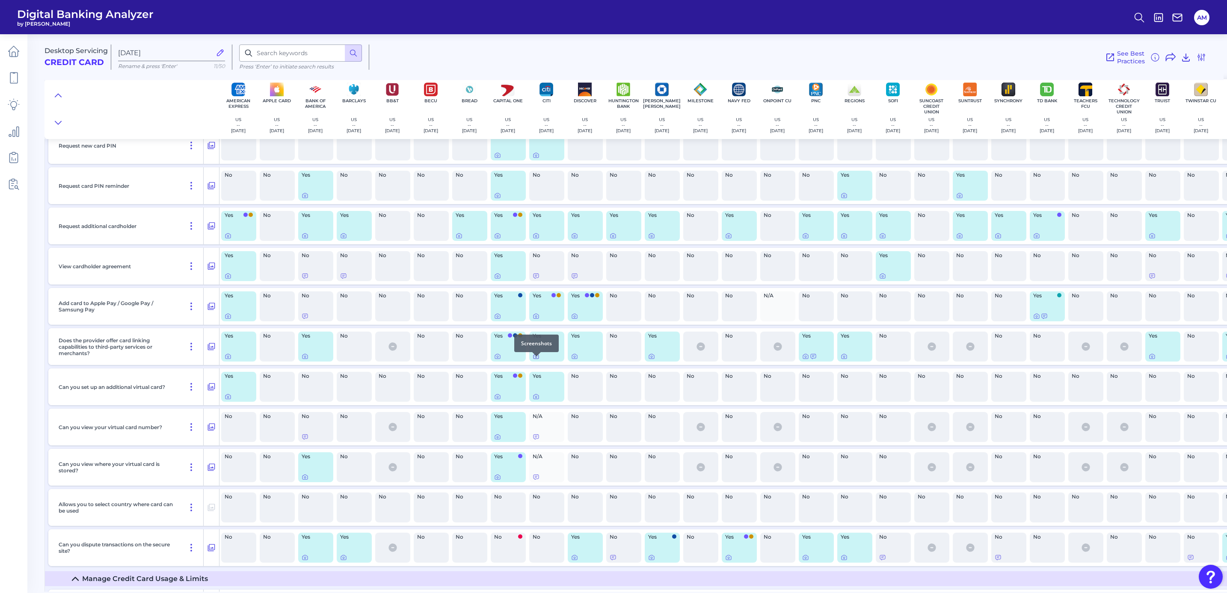
click at [536, 360] on icon at bounding box center [536, 356] width 7 height 7
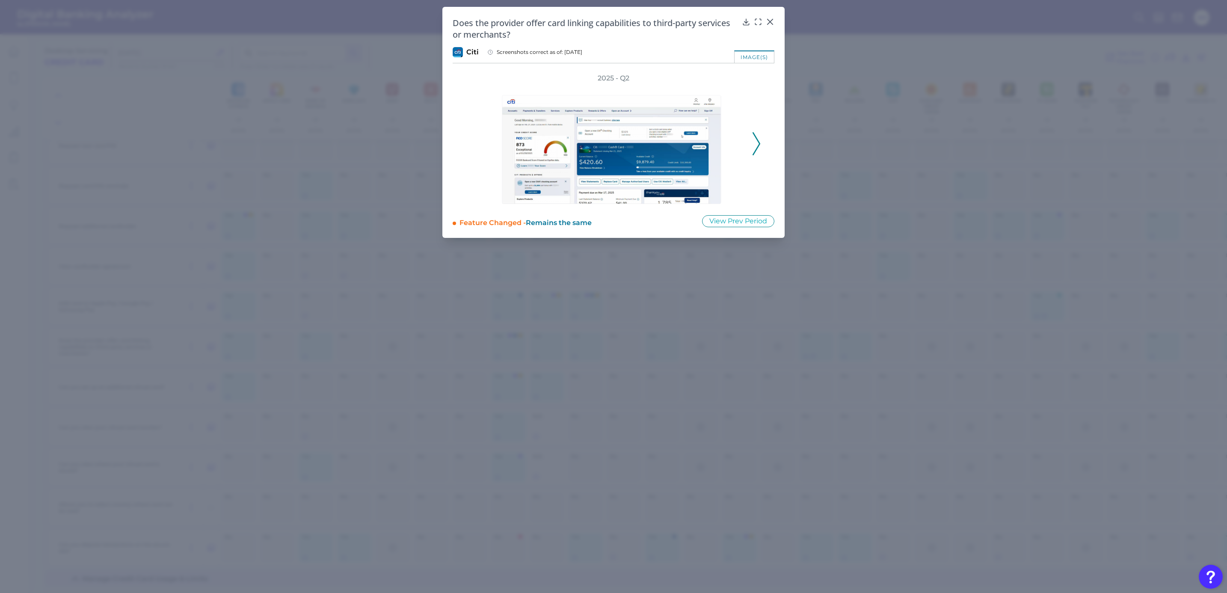
click at [754, 149] on icon at bounding box center [756, 143] width 8 height 23
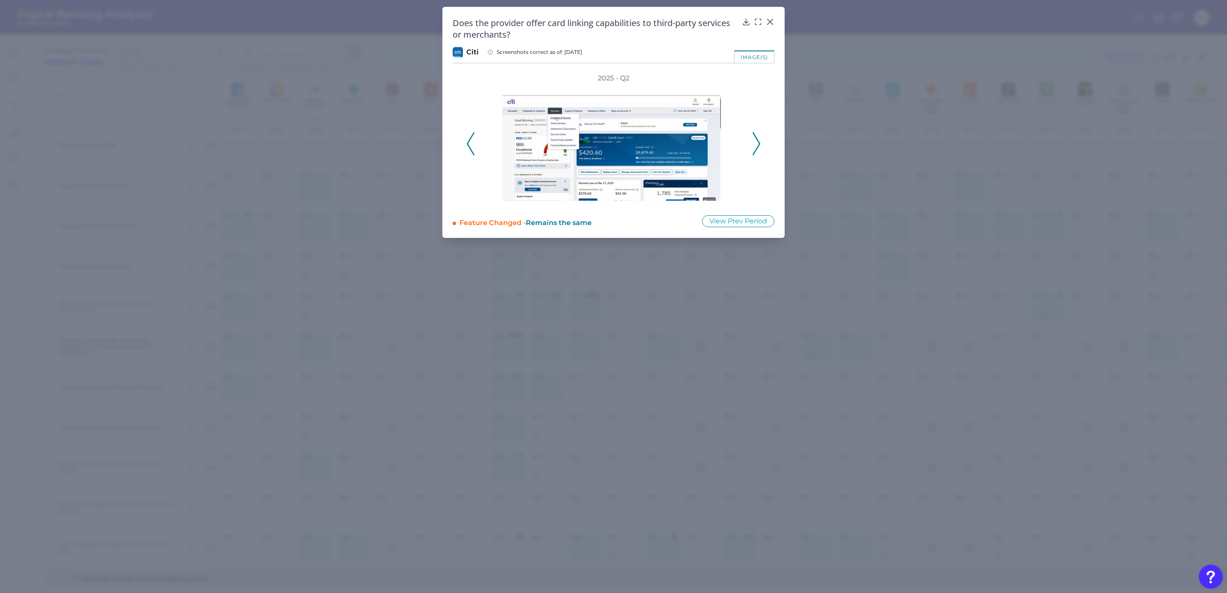
click at [754, 149] on icon at bounding box center [756, 143] width 8 height 23
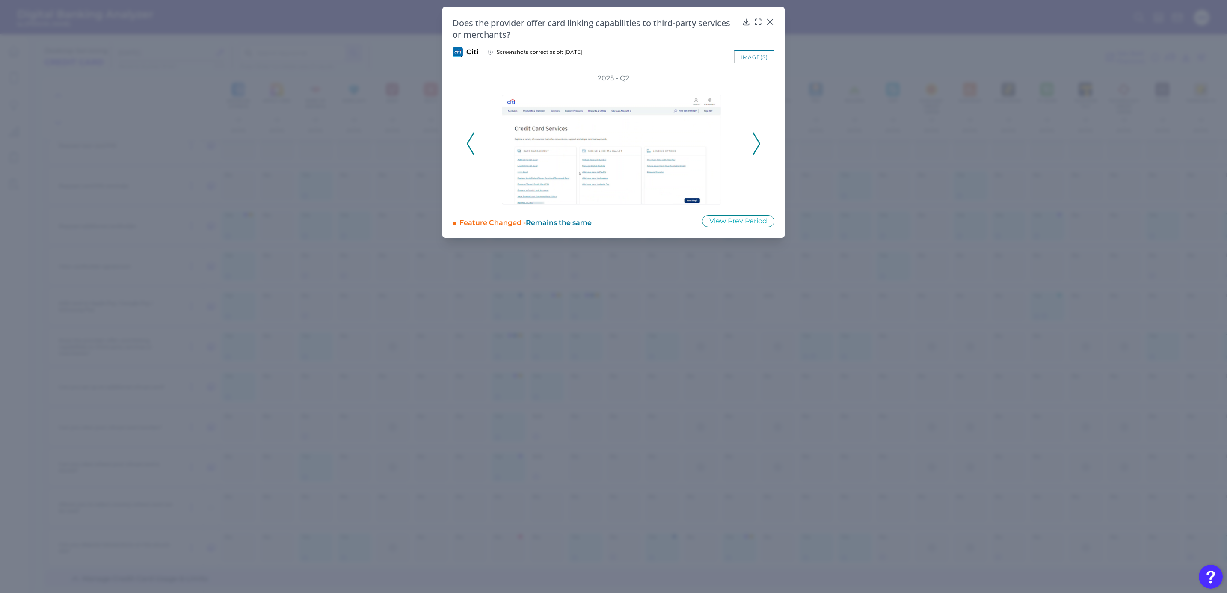
click at [754, 149] on icon at bounding box center [756, 143] width 8 height 23
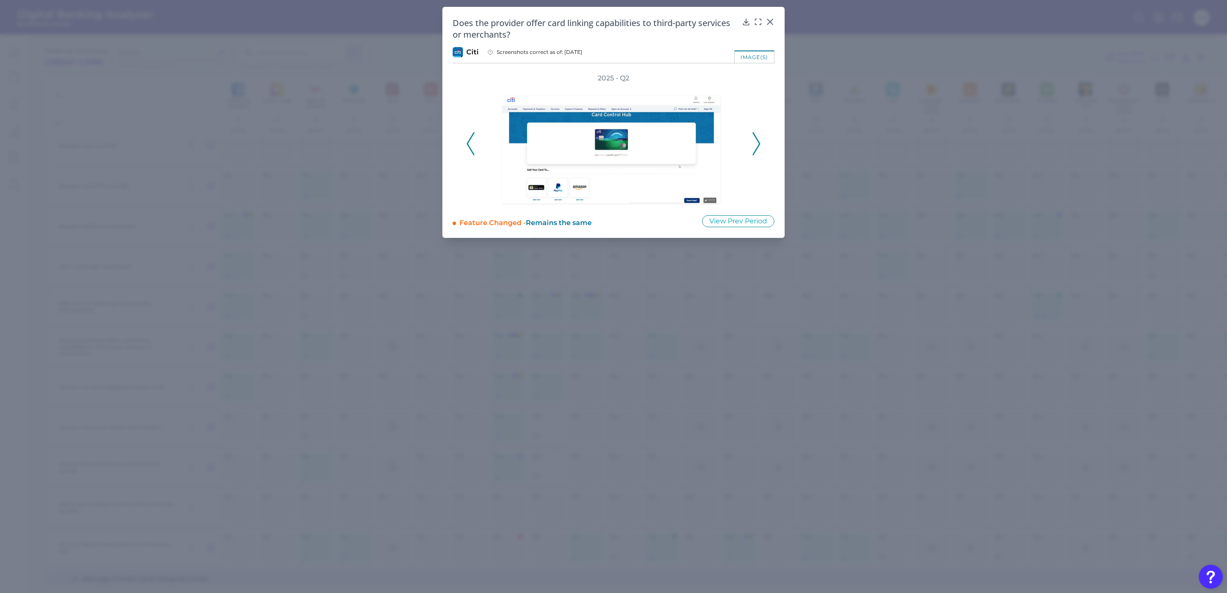
click at [754, 149] on icon at bounding box center [756, 143] width 8 height 23
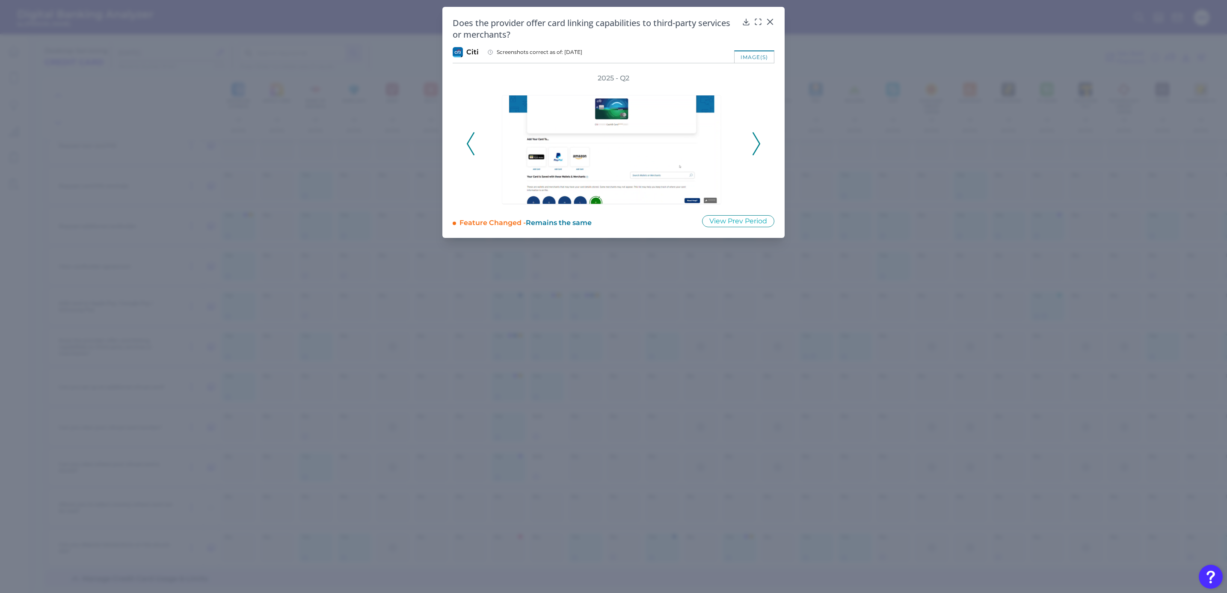
click at [754, 149] on icon at bounding box center [756, 143] width 8 height 23
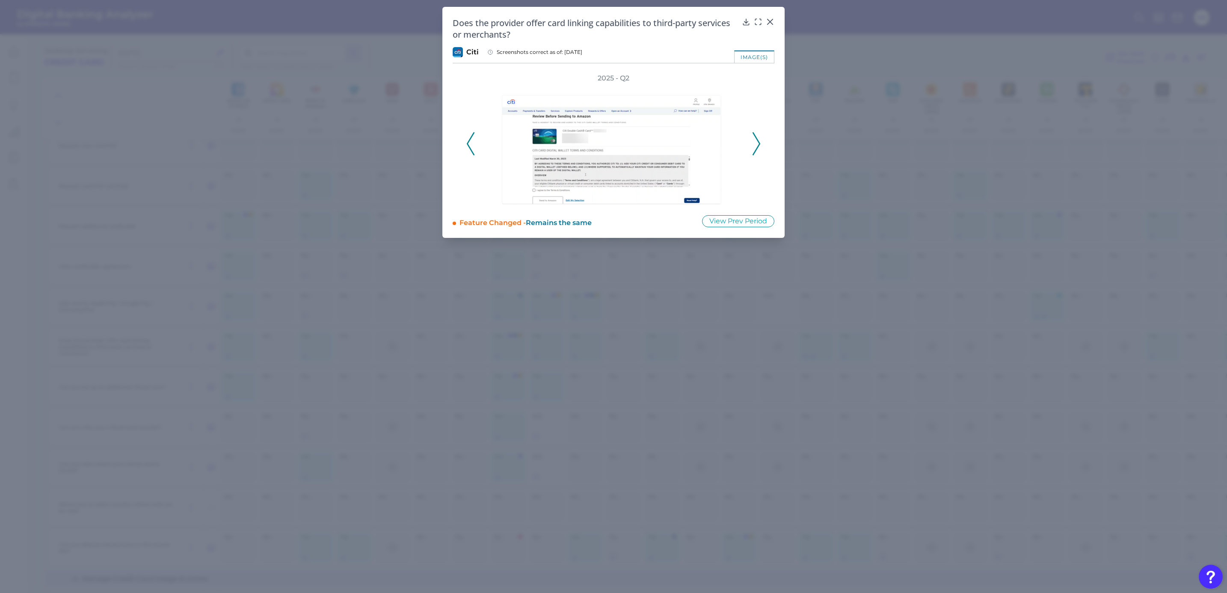
click at [754, 149] on icon at bounding box center [756, 143] width 8 height 23
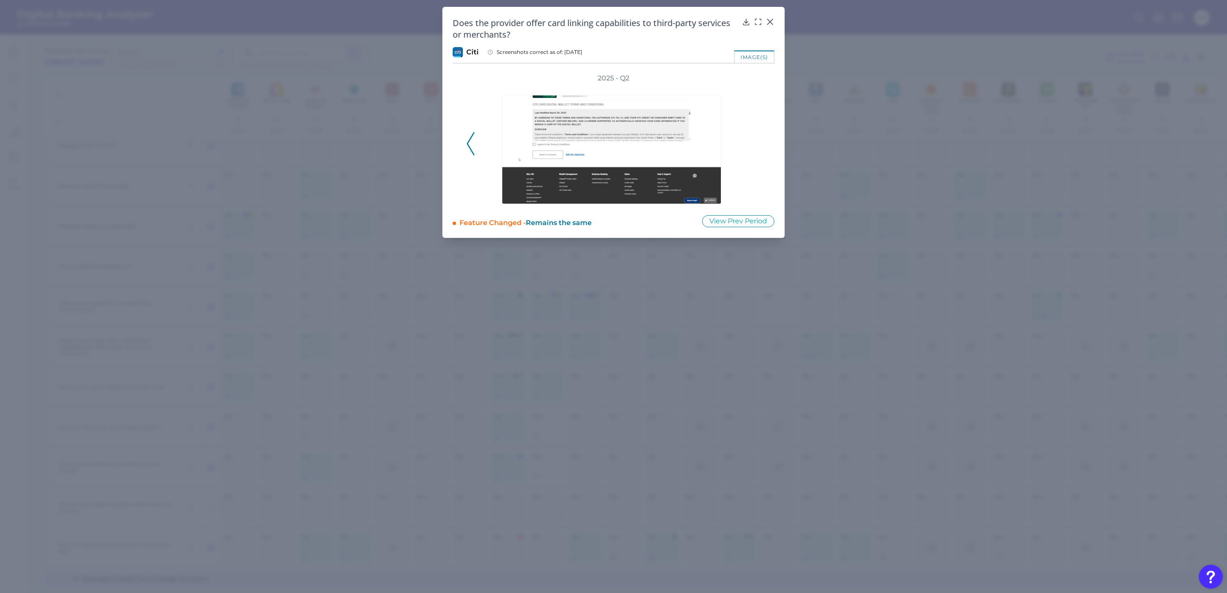
click at [754, 149] on div "2025 - Q2" at bounding box center [613, 139] width 294 height 131
click at [463, 135] on div "2025 - Q2" at bounding box center [614, 139] width 322 height 131
click at [468, 135] on icon at bounding box center [471, 143] width 8 height 23
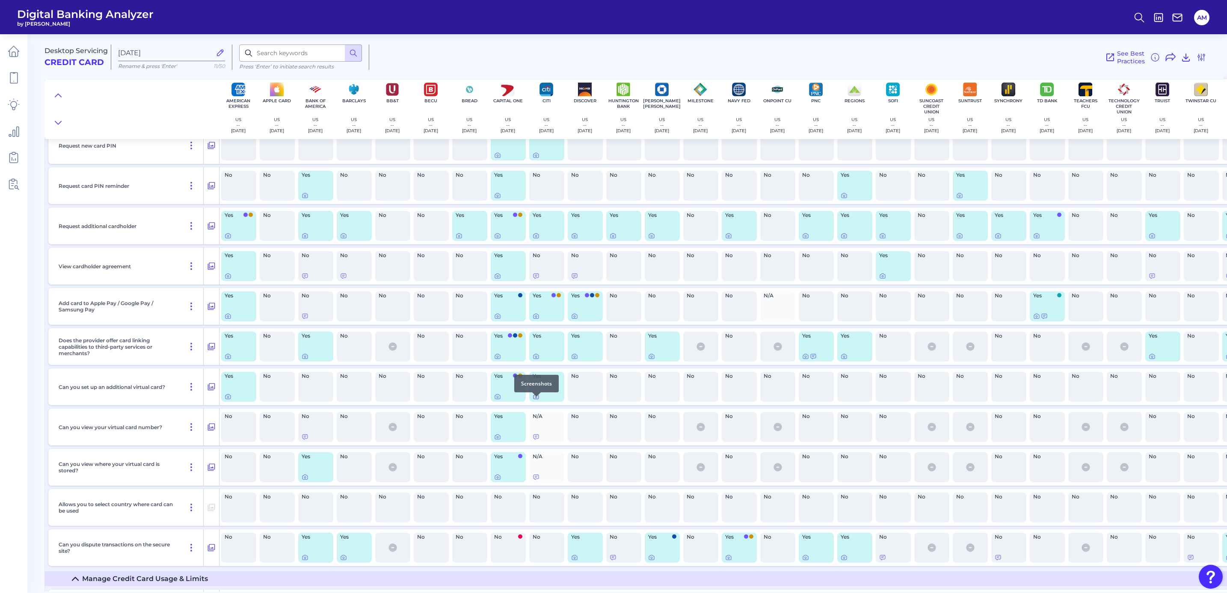
click at [534, 361] on icon at bounding box center [536, 396] width 7 height 7
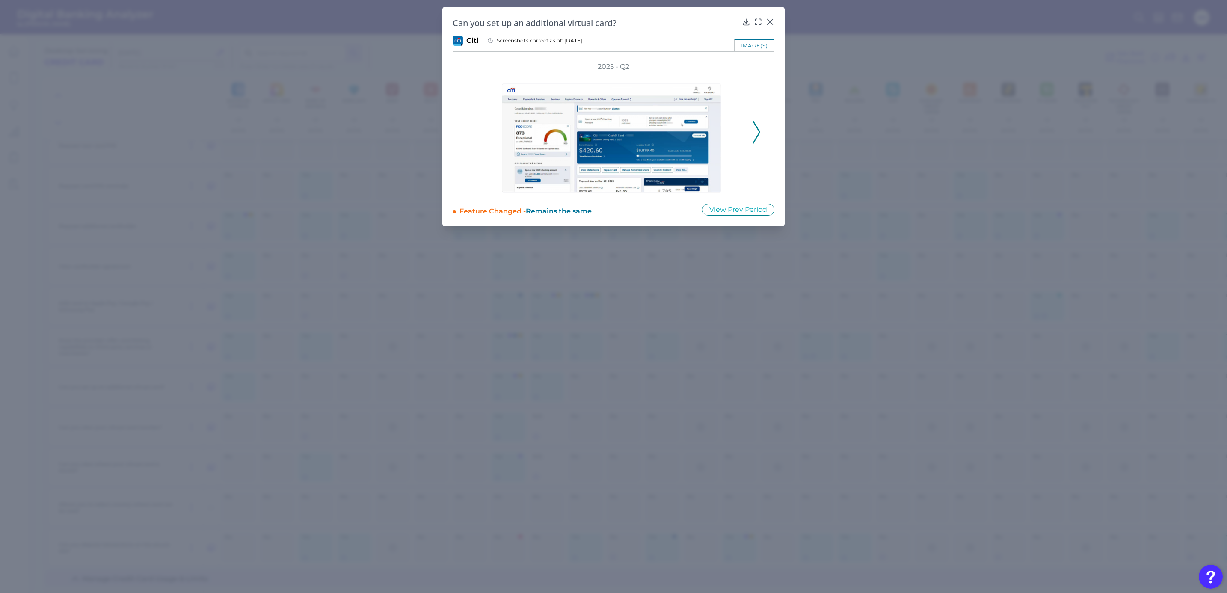
click at [755, 136] on icon at bounding box center [756, 132] width 8 height 23
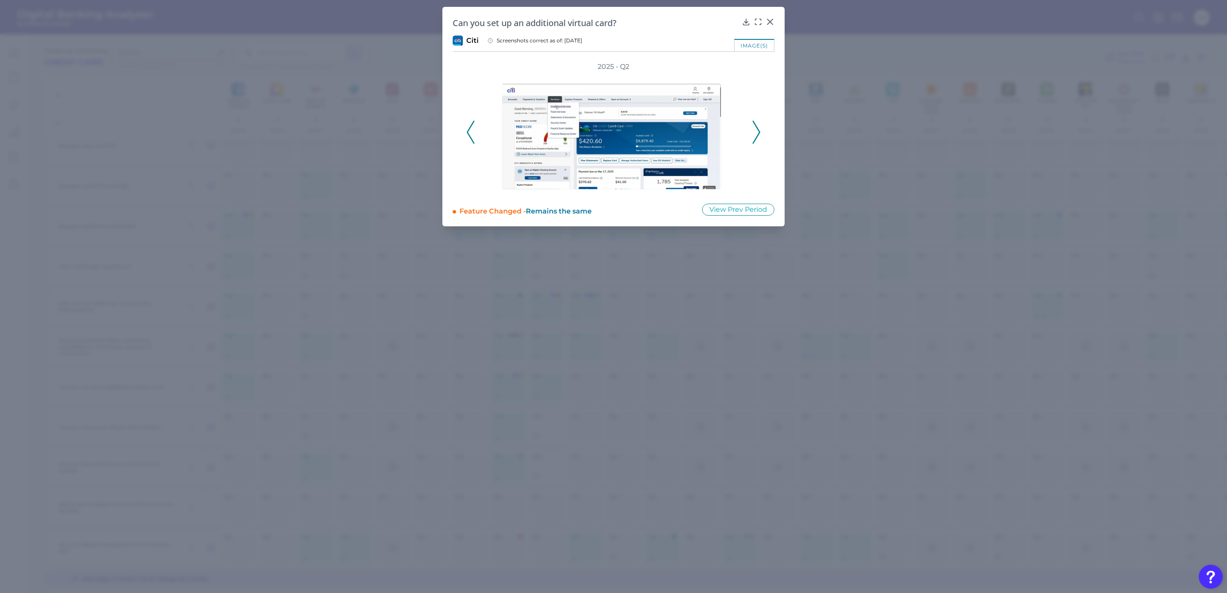
click at [755, 136] on icon at bounding box center [756, 132] width 8 height 23
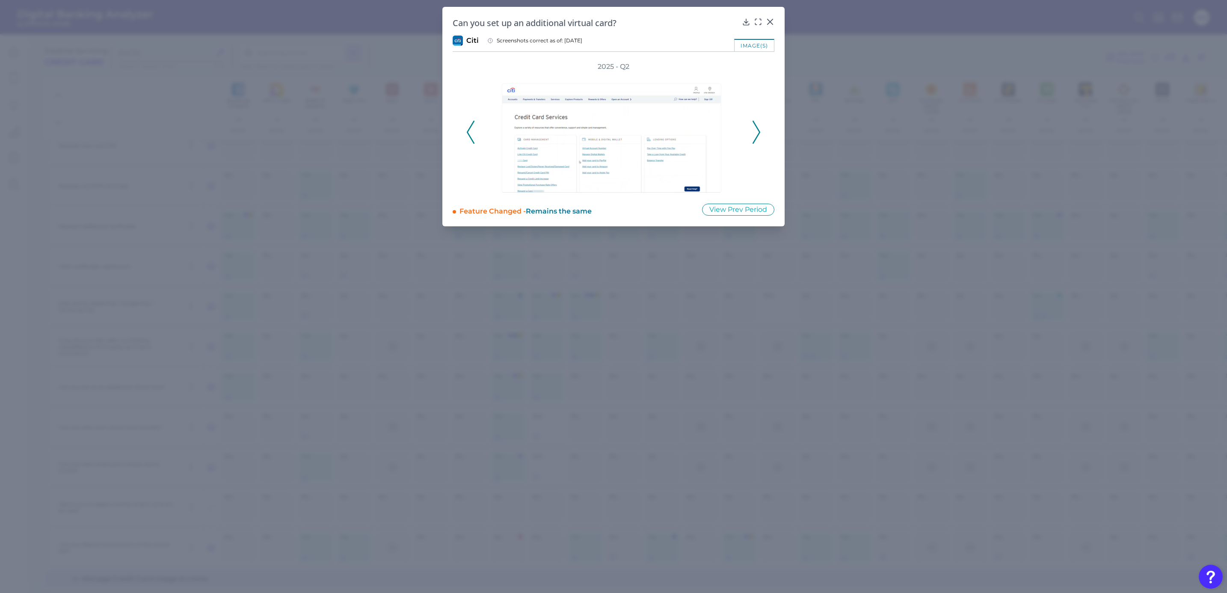
click at [755, 136] on icon at bounding box center [756, 132] width 8 height 23
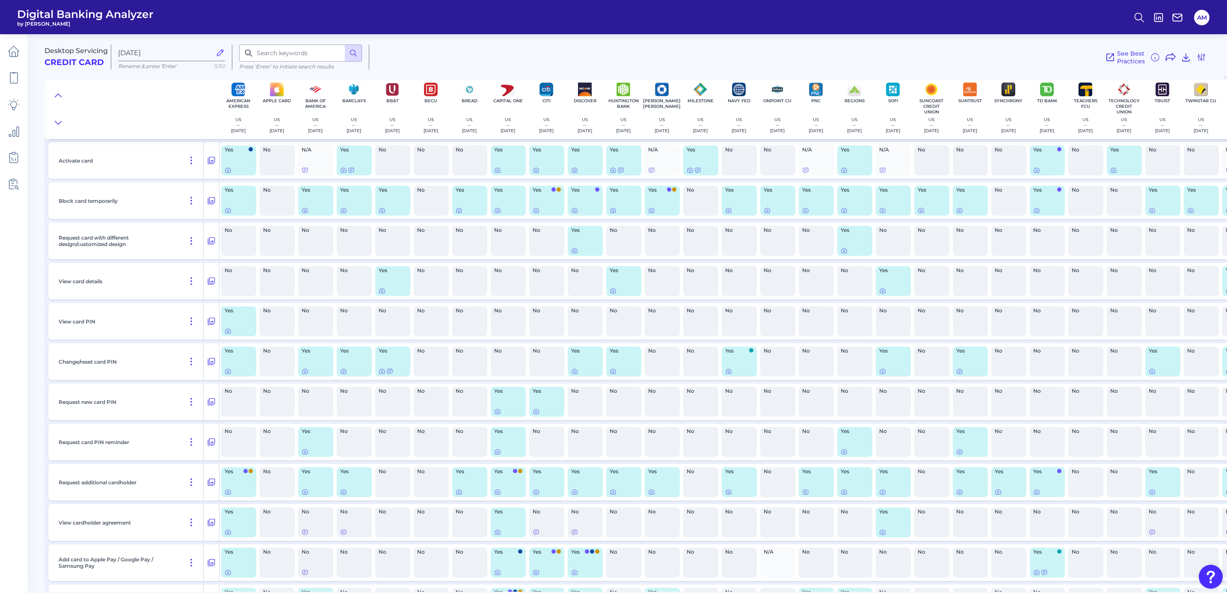
scroll to position [4626, 0]
click at [574, 361] on icon at bounding box center [575, 372] width 2 height 2
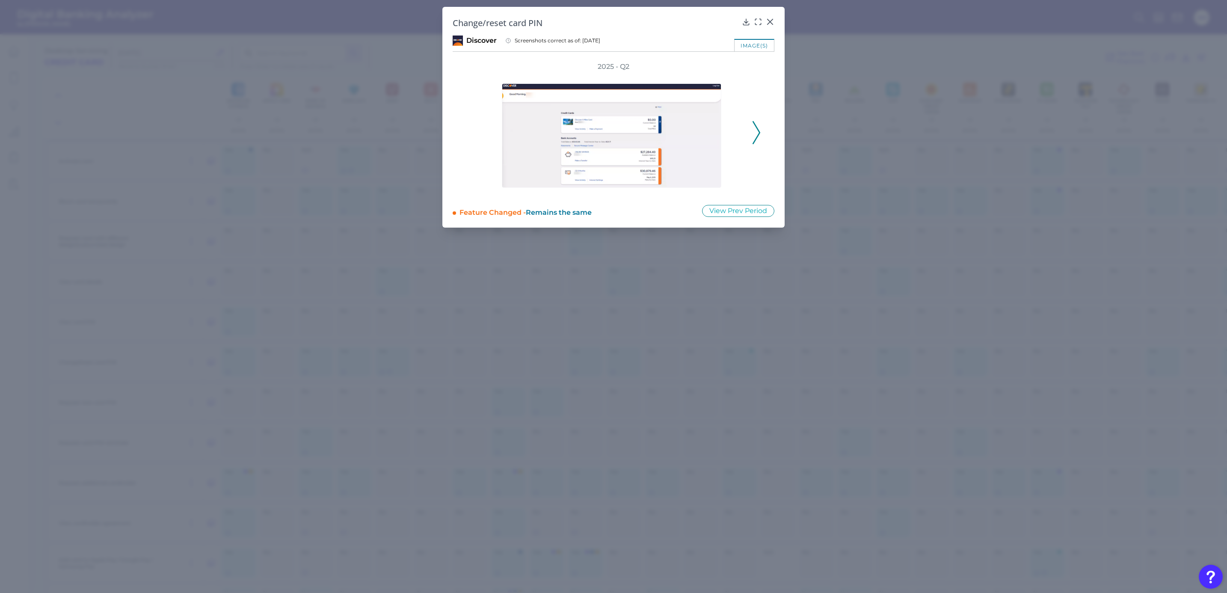
click at [760, 135] on icon at bounding box center [756, 132] width 8 height 23
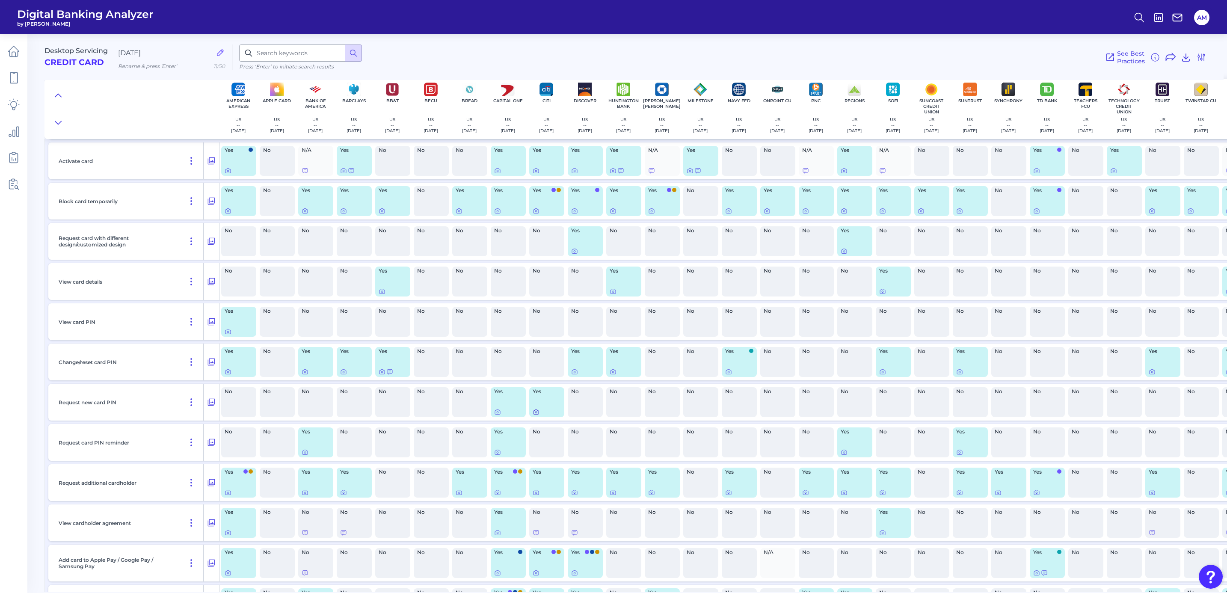
click at [535, 361] on icon at bounding box center [536, 412] width 7 height 7
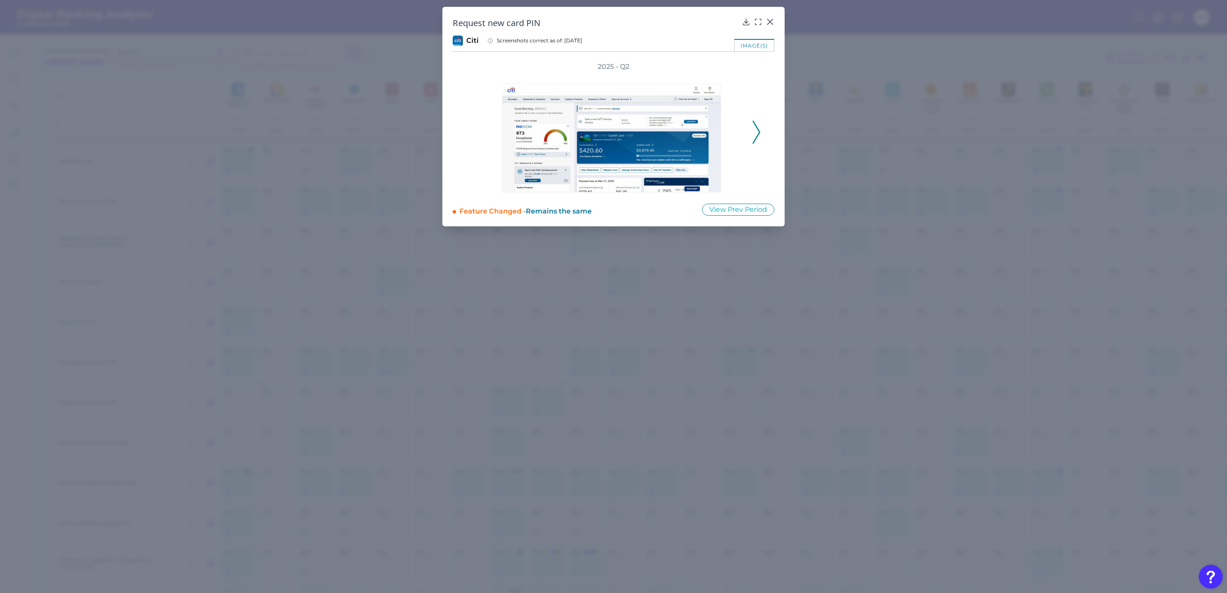
click at [758, 136] on polyline at bounding box center [756, 132] width 6 height 22
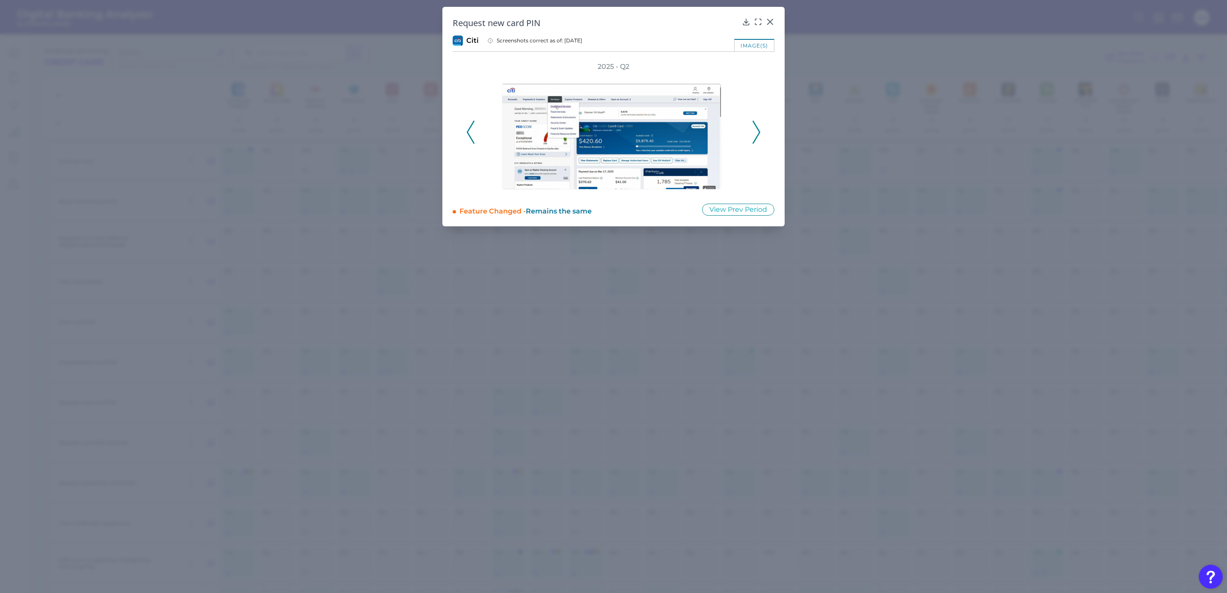
click at [758, 136] on polyline at bounding box center [756, 132] width 6 height 22
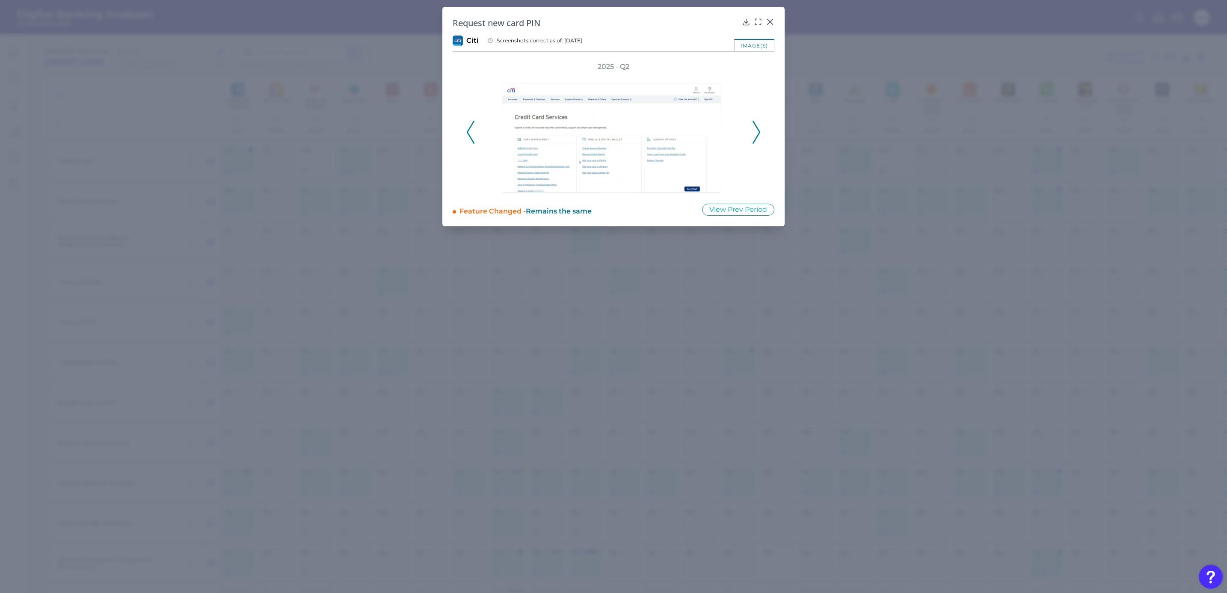
click at [758, 136] on polyline at bounding box center [756, 132] width 6 height 22
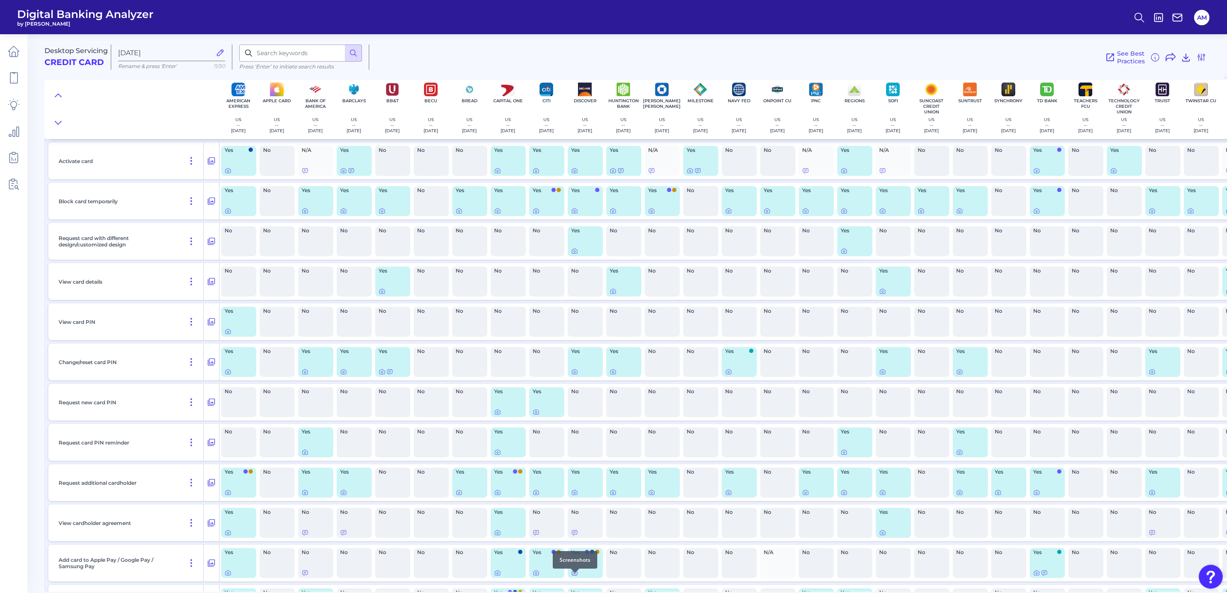
click at [575, 361] on icon at bounding box center [574, 572] width 7 height 7
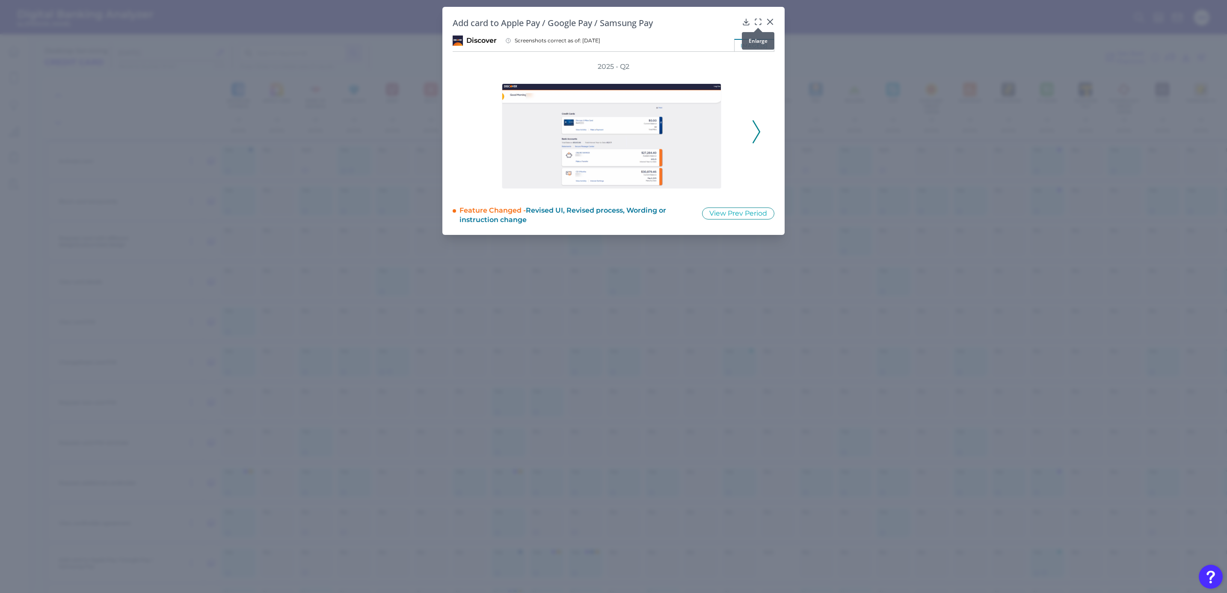
click at [756, 21] on icon at bounding box center [758, 22] width 9 height 9
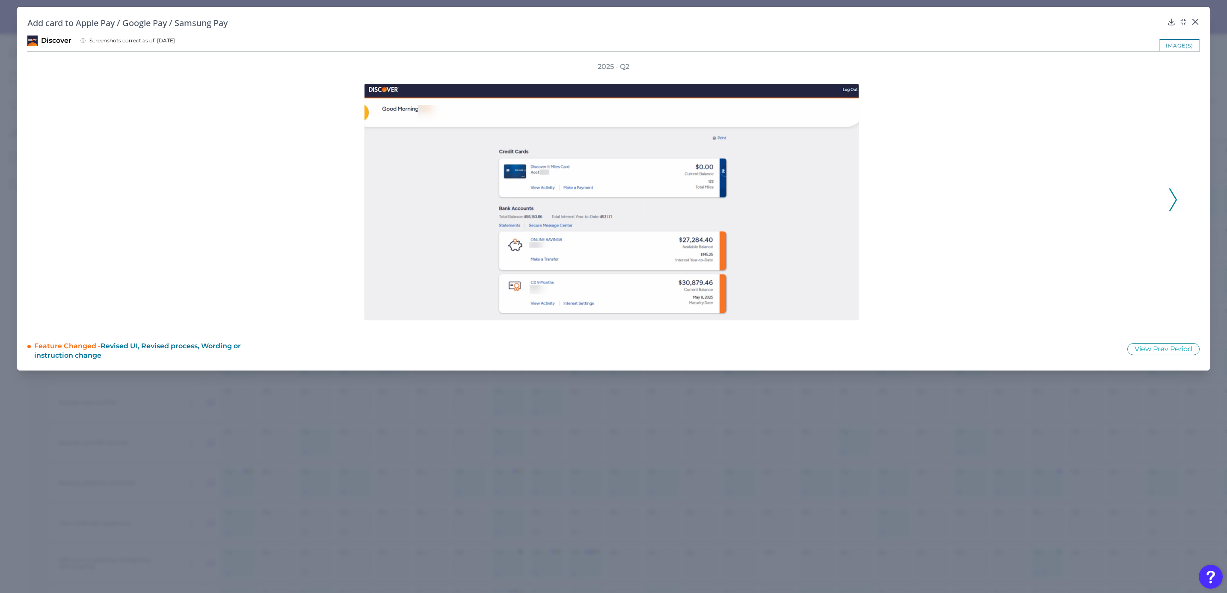
click at [816, 199] on icon at bounding box center [1173, 199] width 8 height 23
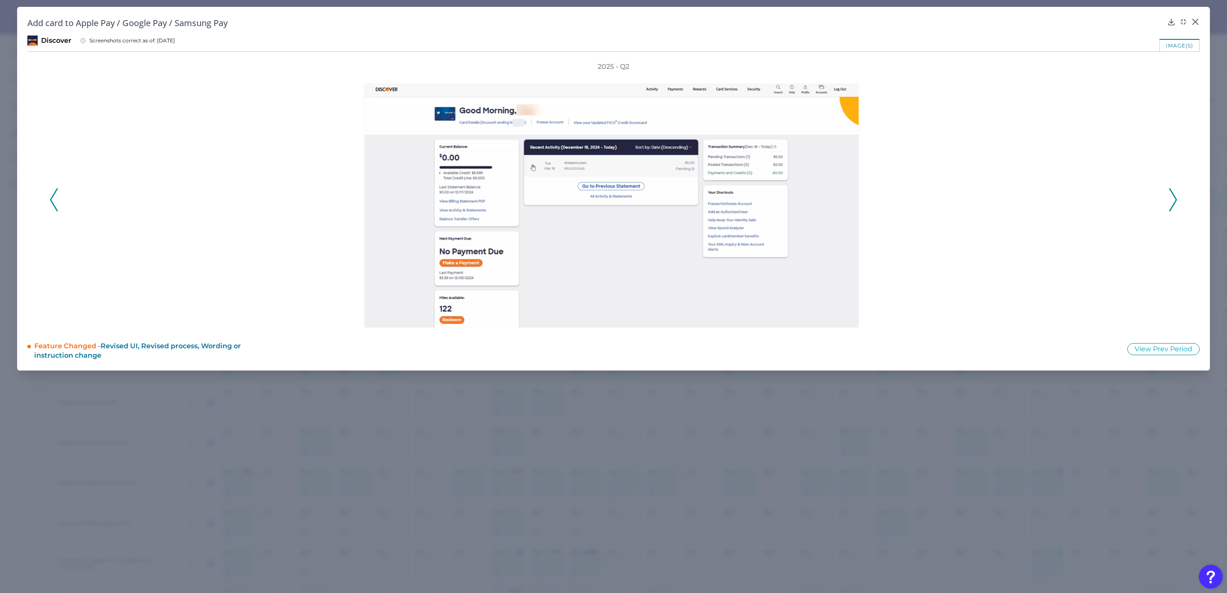
click at [816, 199] on icon at bounding box center [1173, 199] width 8 height 23
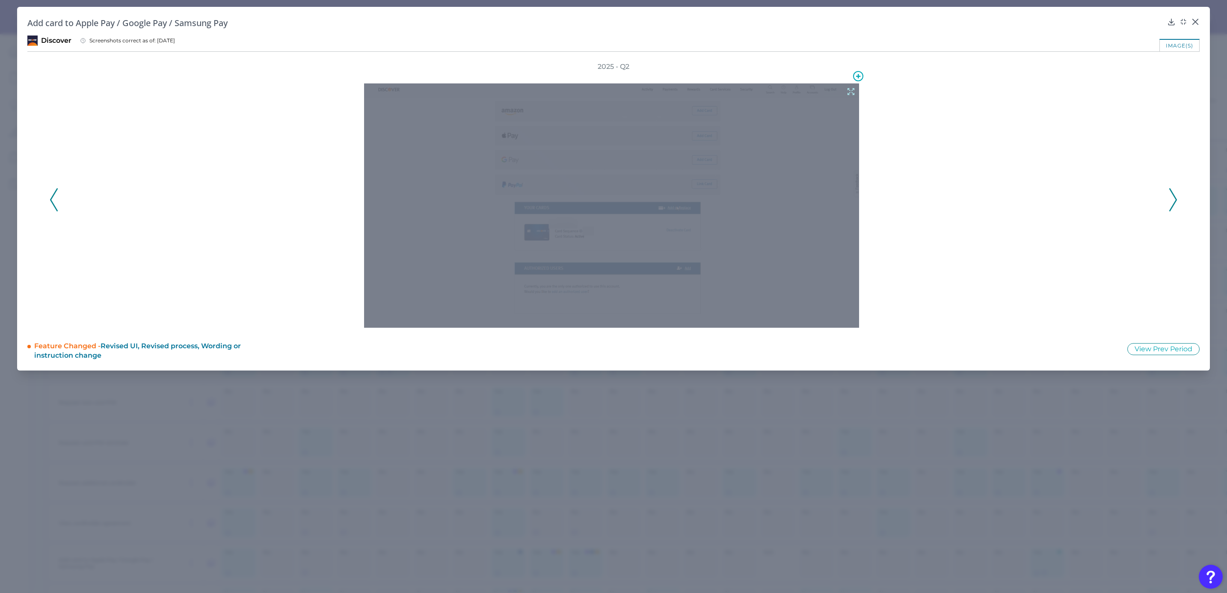
click at [816, 90] on icon at bounding box center [850, 91] width 9 height 9
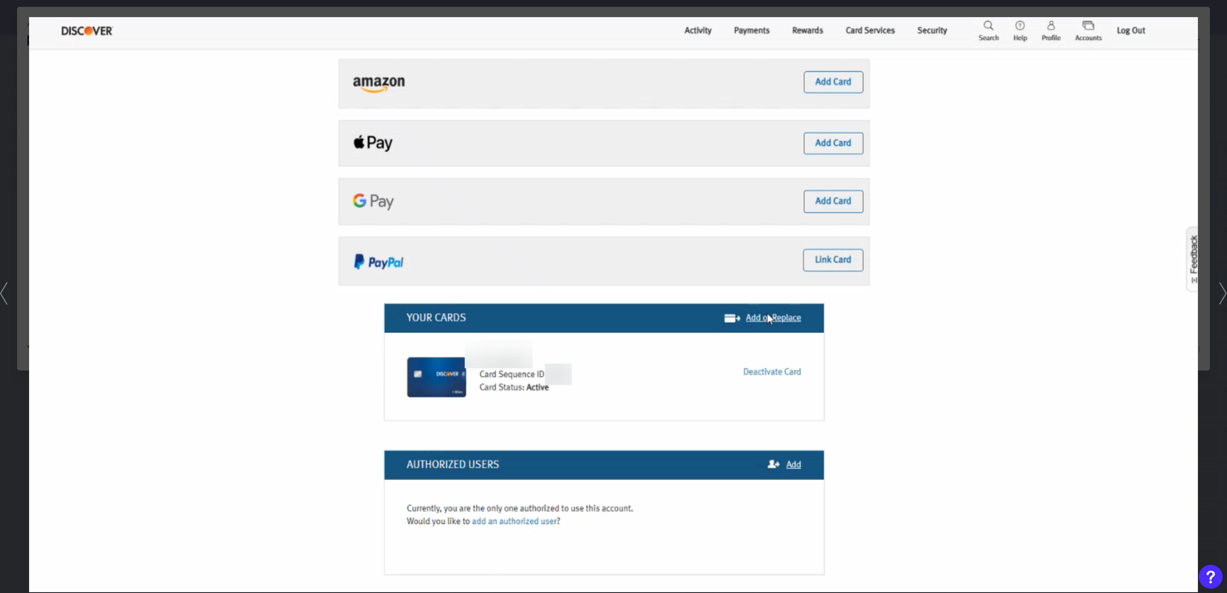
click at [816, 291] on icon at bounding box center [1223, 293] width 8 height 23
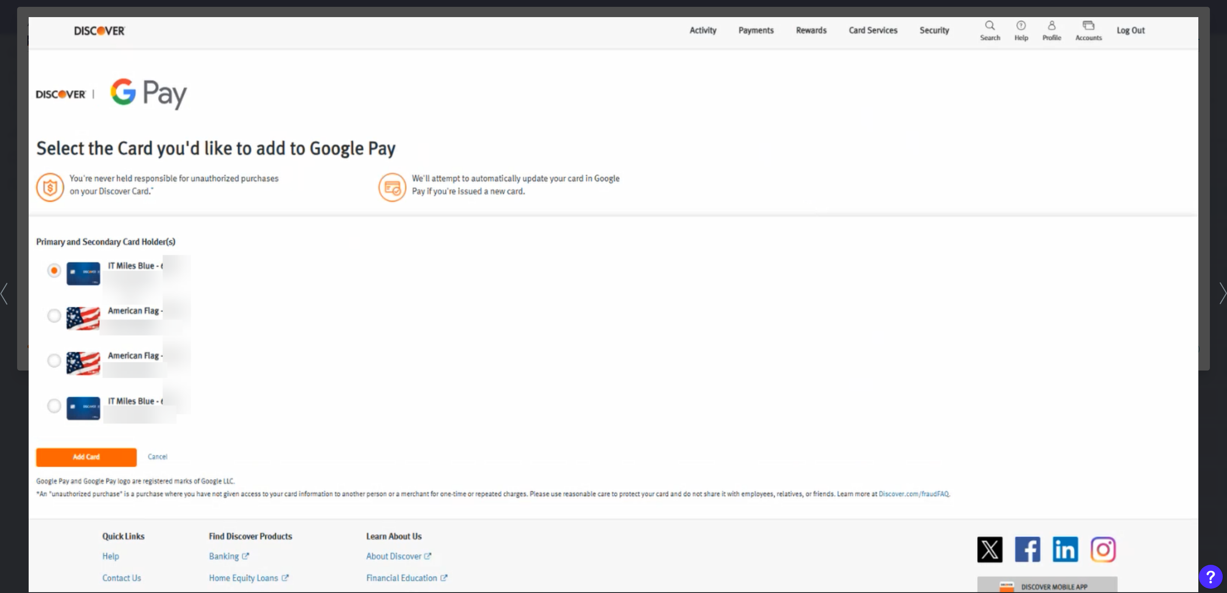
click at [816, 291] on icon at bounding box center [1223, 293] width 7 height 22
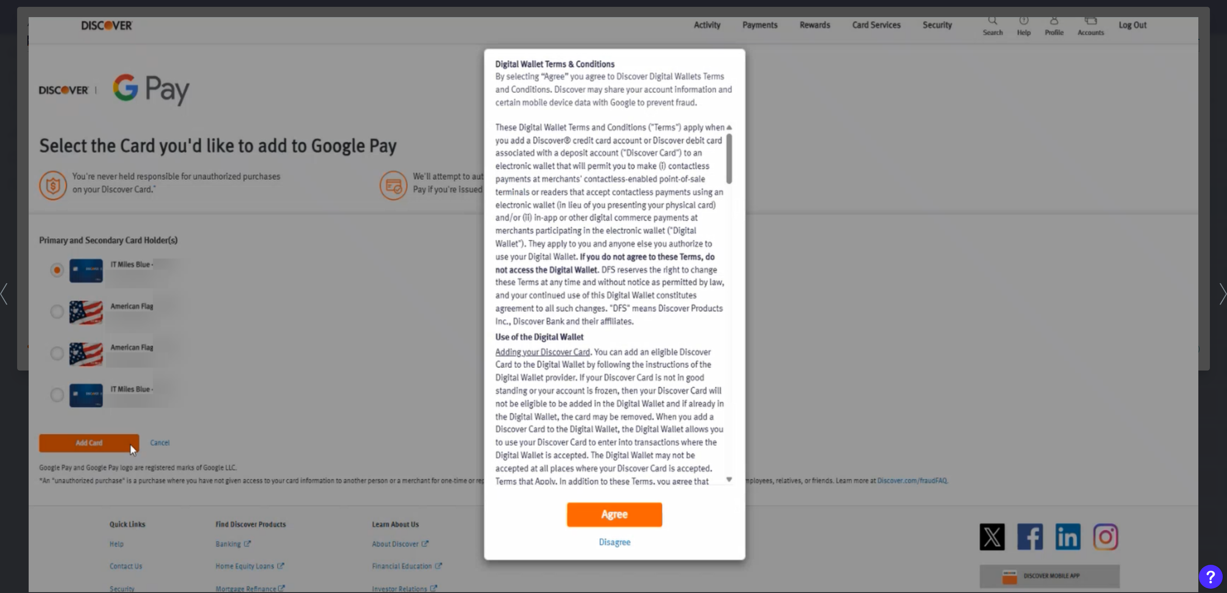
click at [816, 291] on icon at bounding box center [1223, 294] width 7 height 22
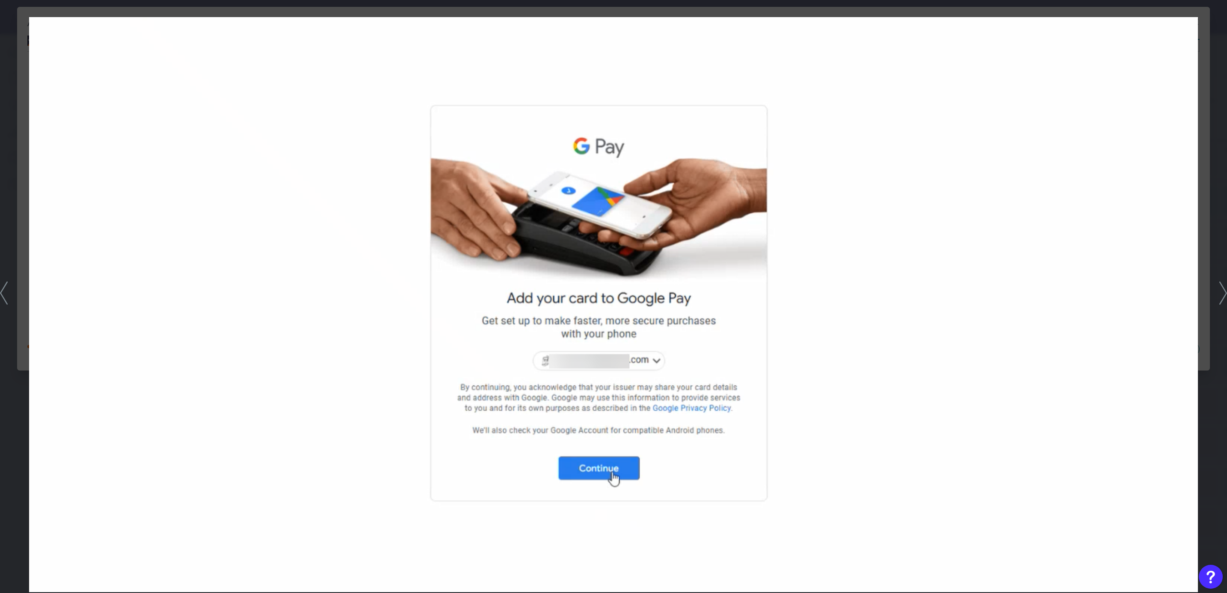
click at [816, 148] on img at bounding box center [613, 304] width 1169 height 575
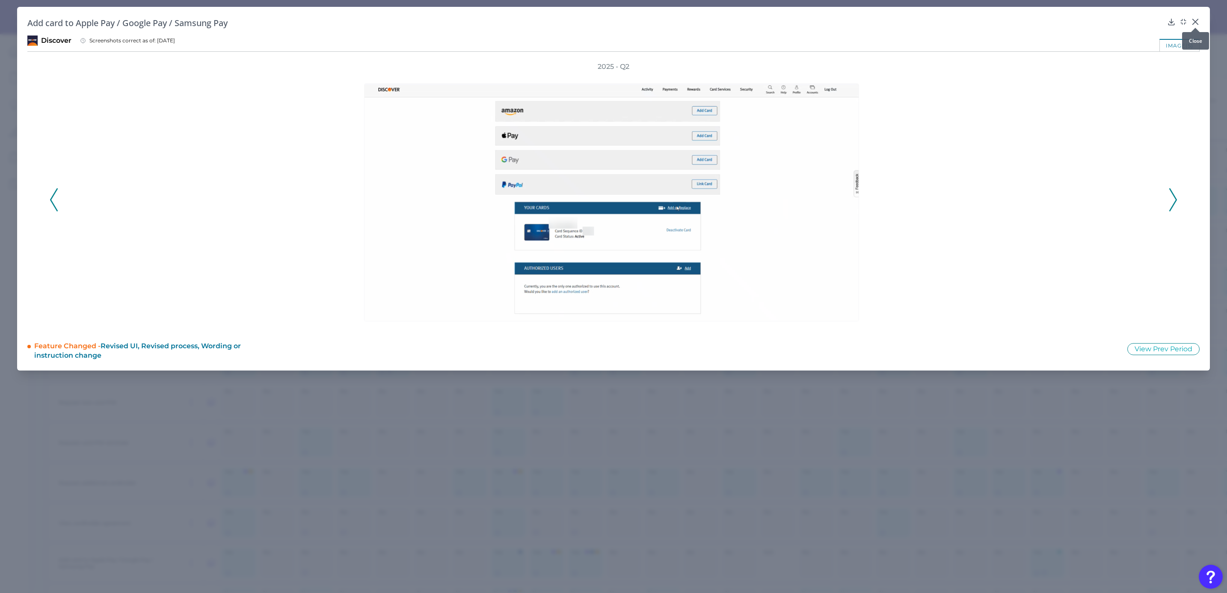
click at [816, 18] on icon at bounding box center [1195, 22] width 9 height 9
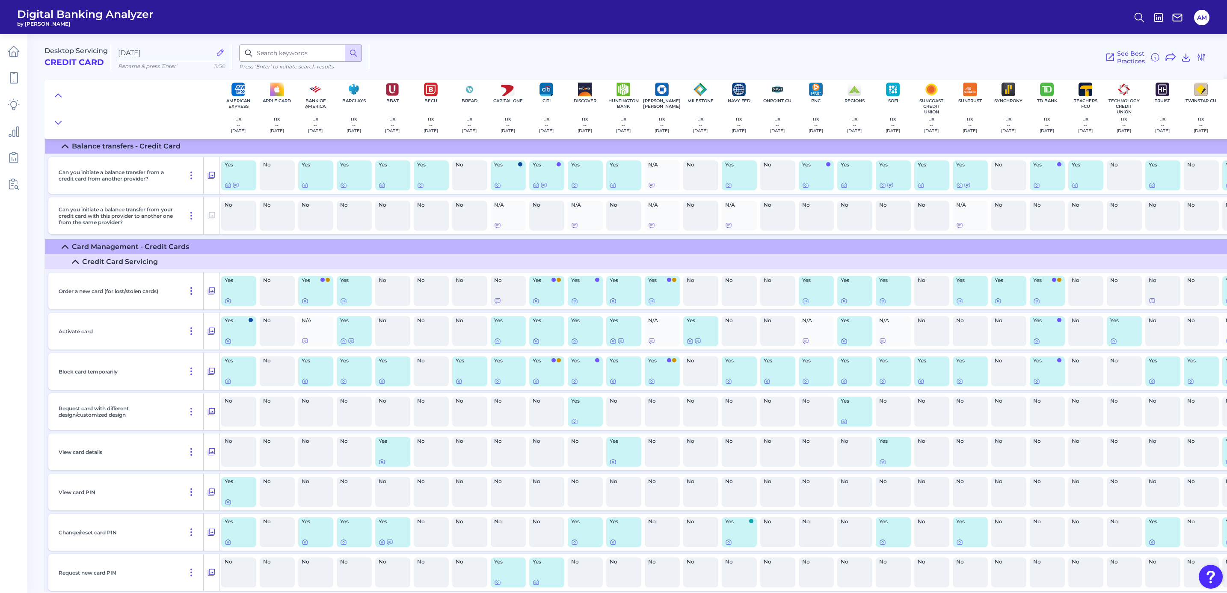
scroll to position [4434, 0]
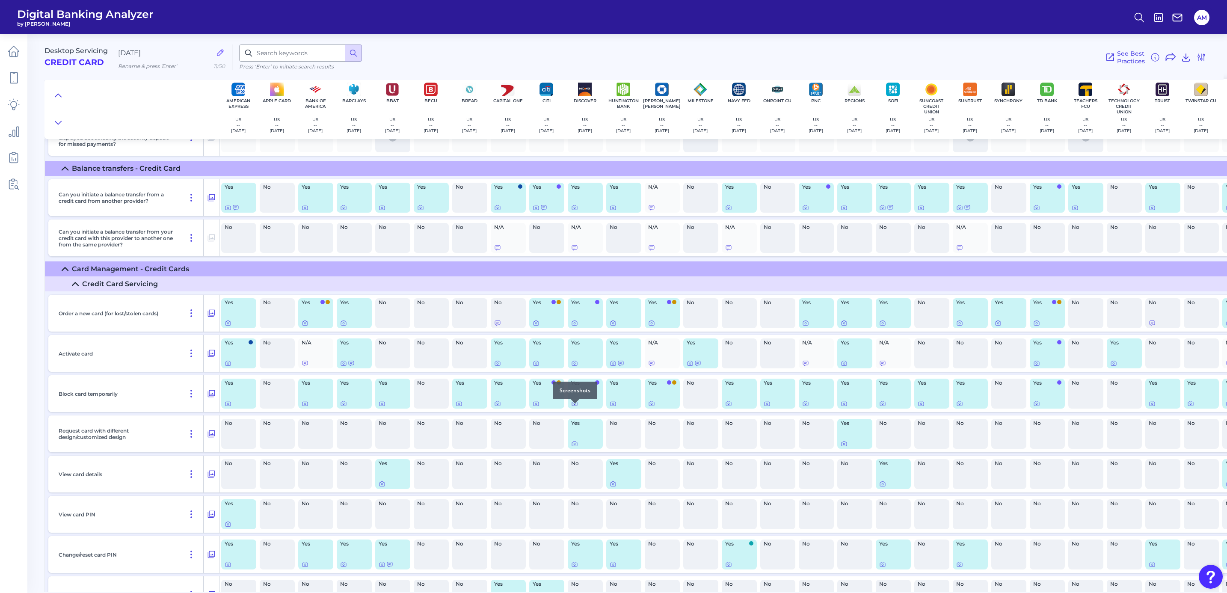
click at [576, 361] on icon at bounding box center [574, 403] width 7 height 7
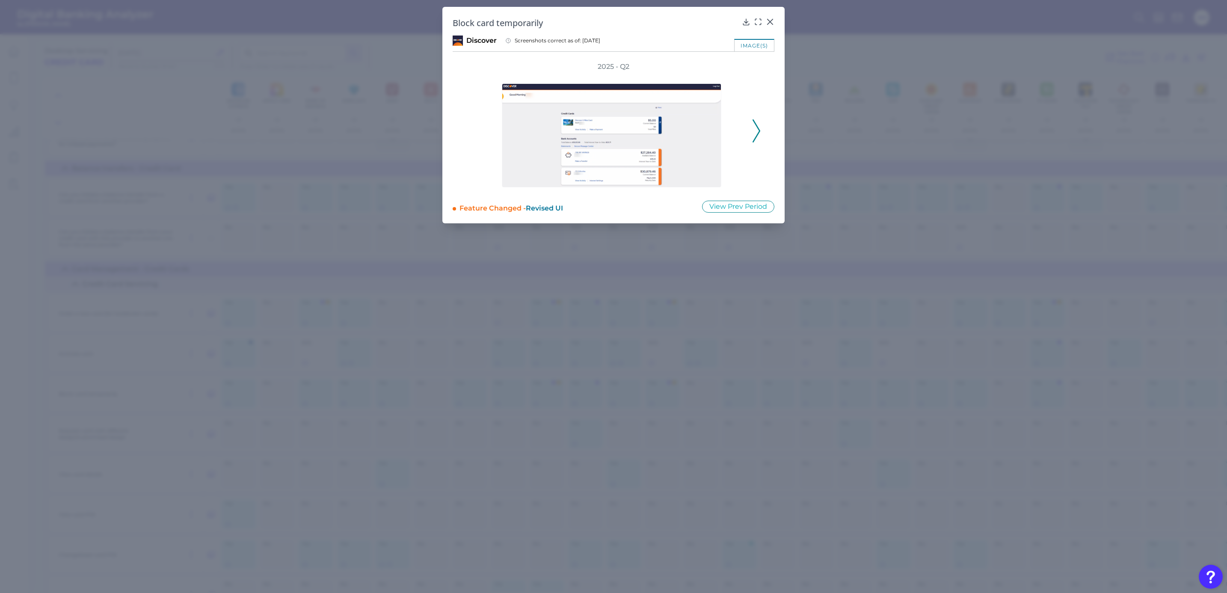
click at [756, 136] on polyline at bounding box center [756, 131] width 6 height 22
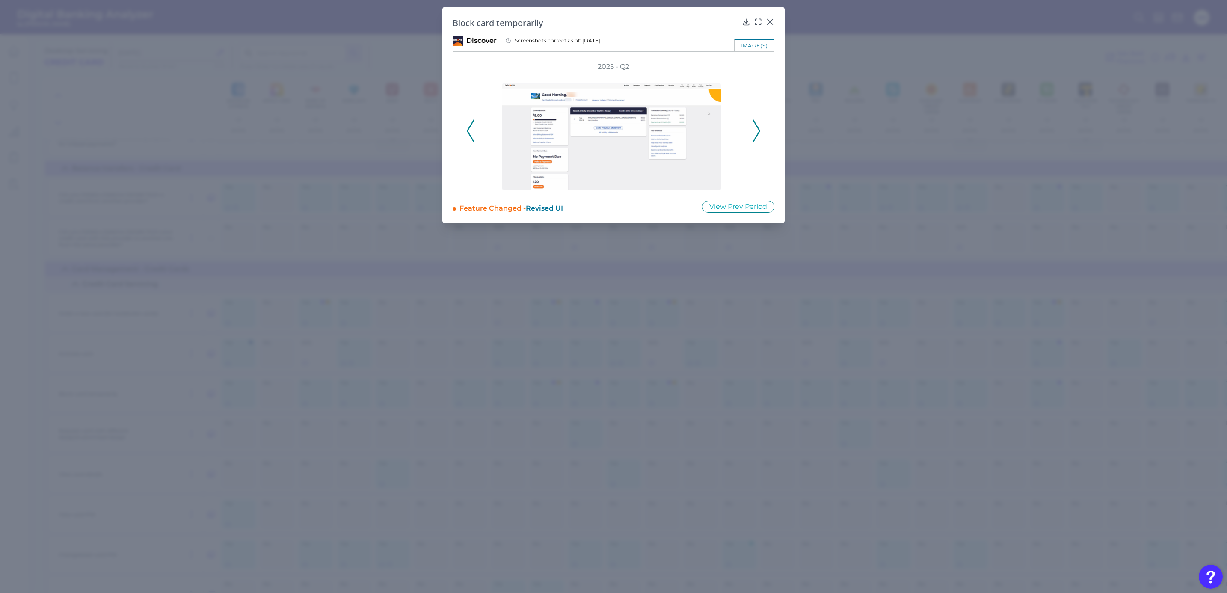
click at [756, 136] on polyline at bounding box center [756, 131] width 6 height 22
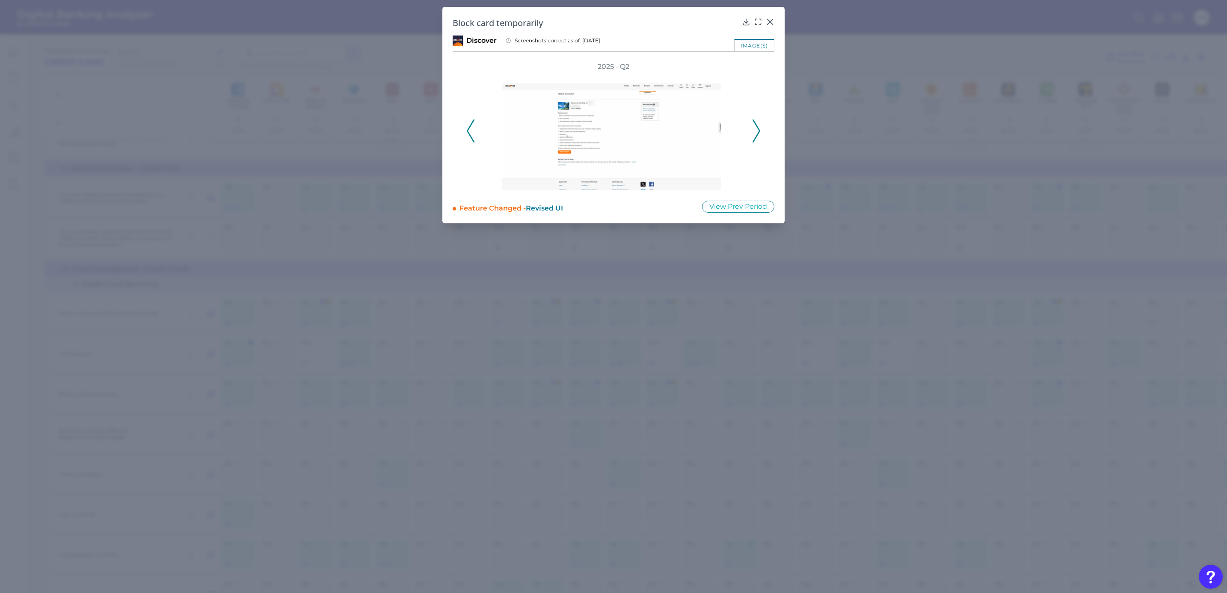
click at [756, 136] on polyline at bounding box center [756, 131] width 6 height 22
click at [468, 140] on icon at bounding box center [471, 130] width 8 height 23
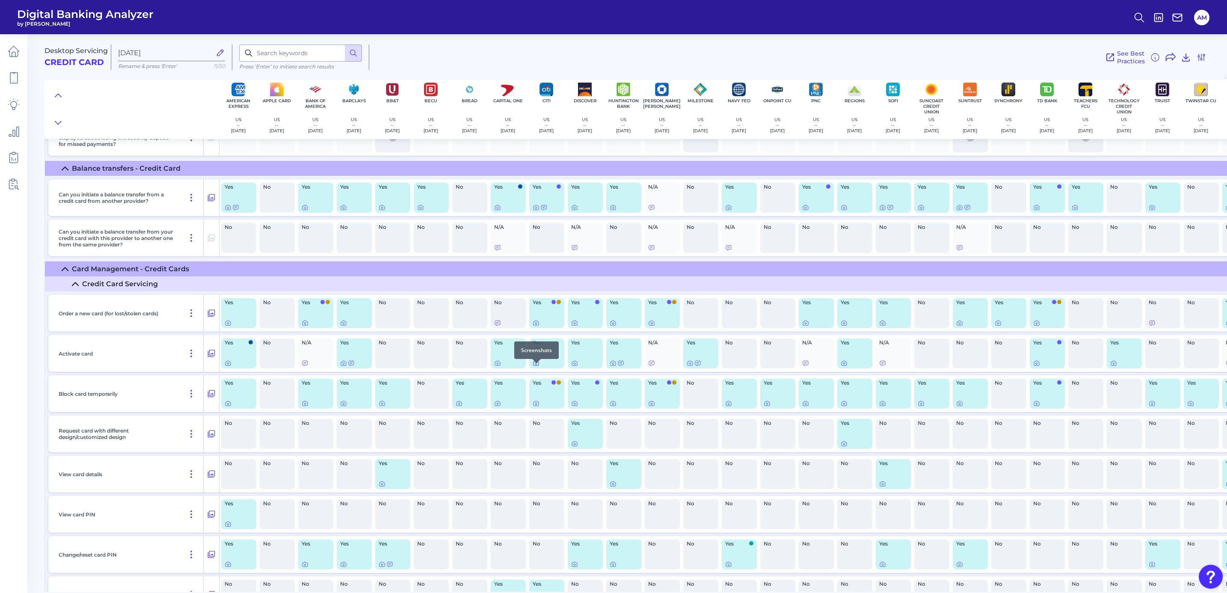
click at [538, 361] on icon at bounding box center [536, 363] width 7 height 7
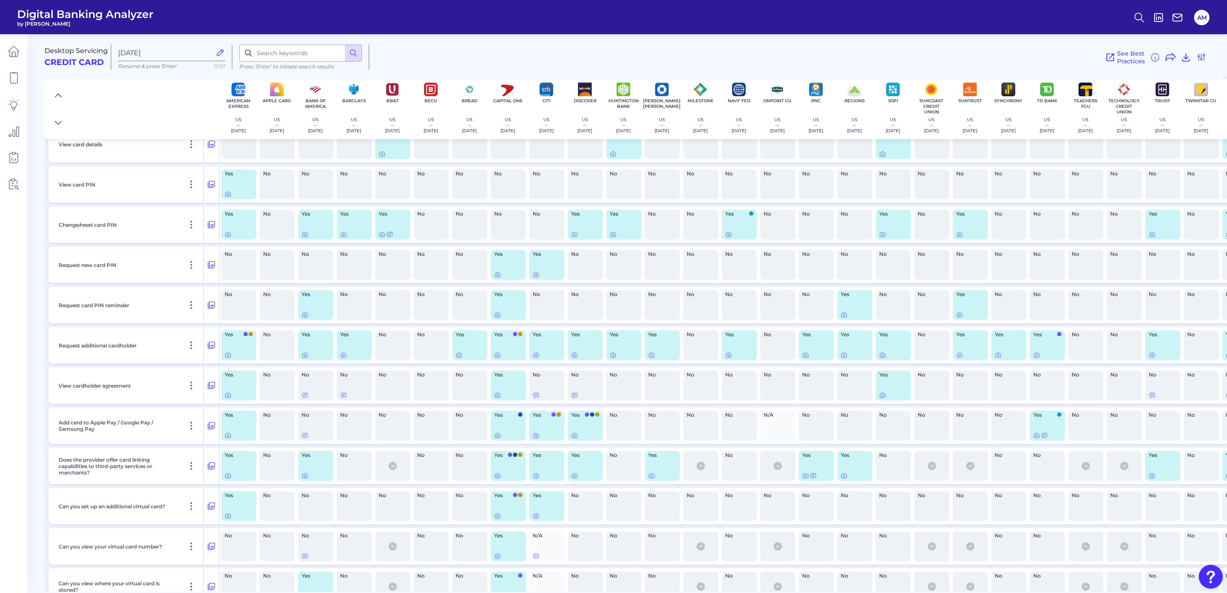
scroll to position [4755, 0]
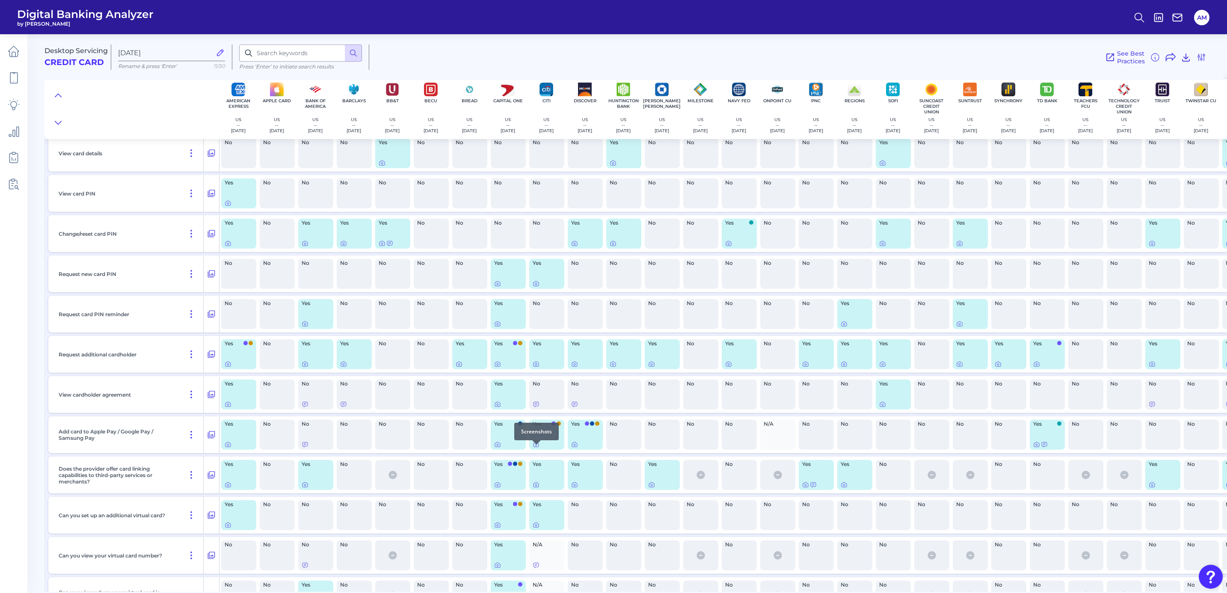
click at [538, 361] on div at bounding box center [536, 444] width 9 height 9
click at [535, 361] on icon at bounding box center [536, 444] width 7 height 7
